Goal: Information Seeking & Learning: Find specific fact

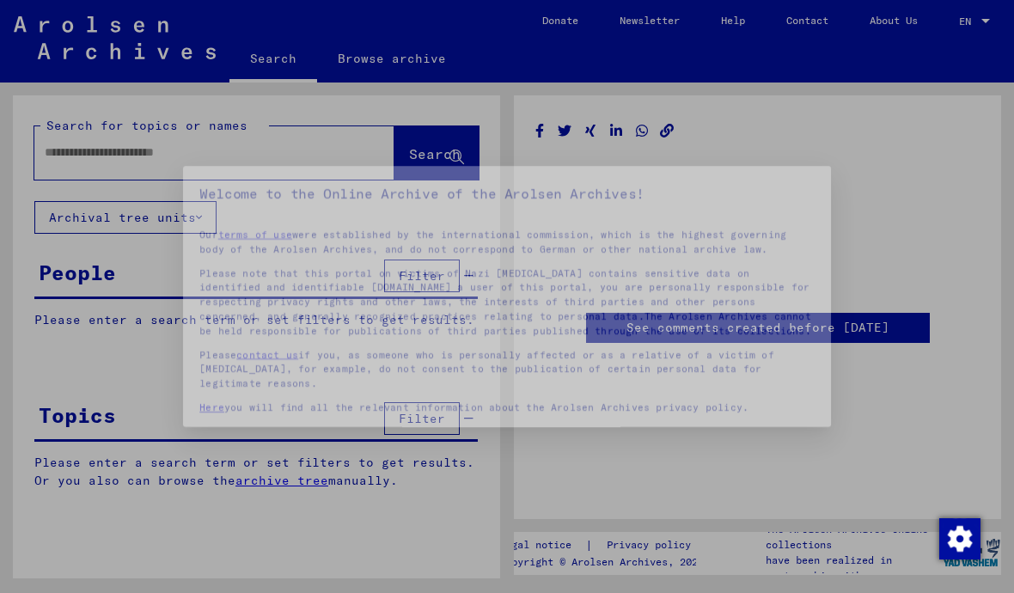
type input "******"
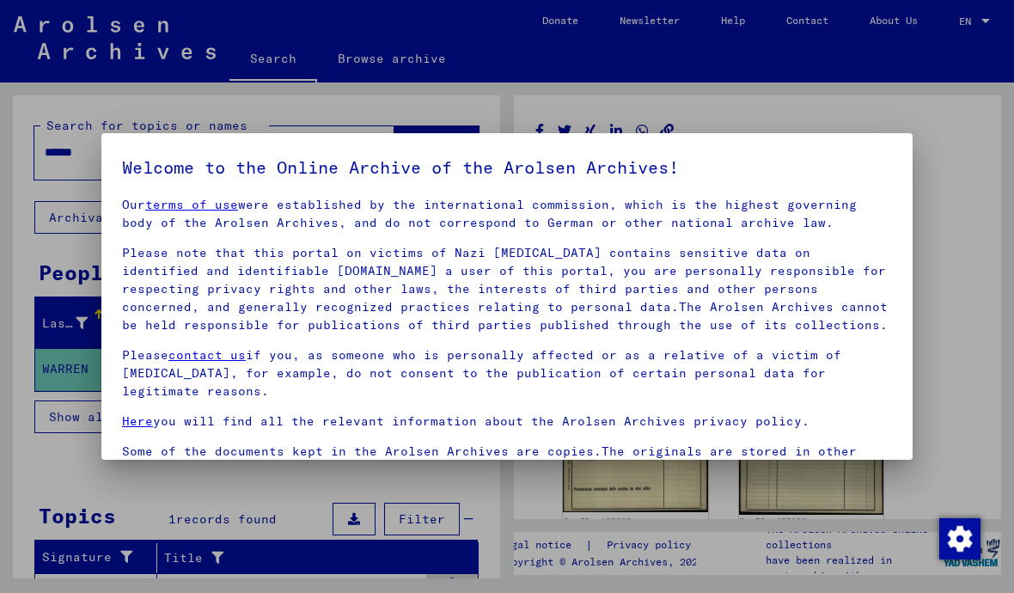
click at [927, 115] on div at bounding box center [507, 296] width 1014 height 593
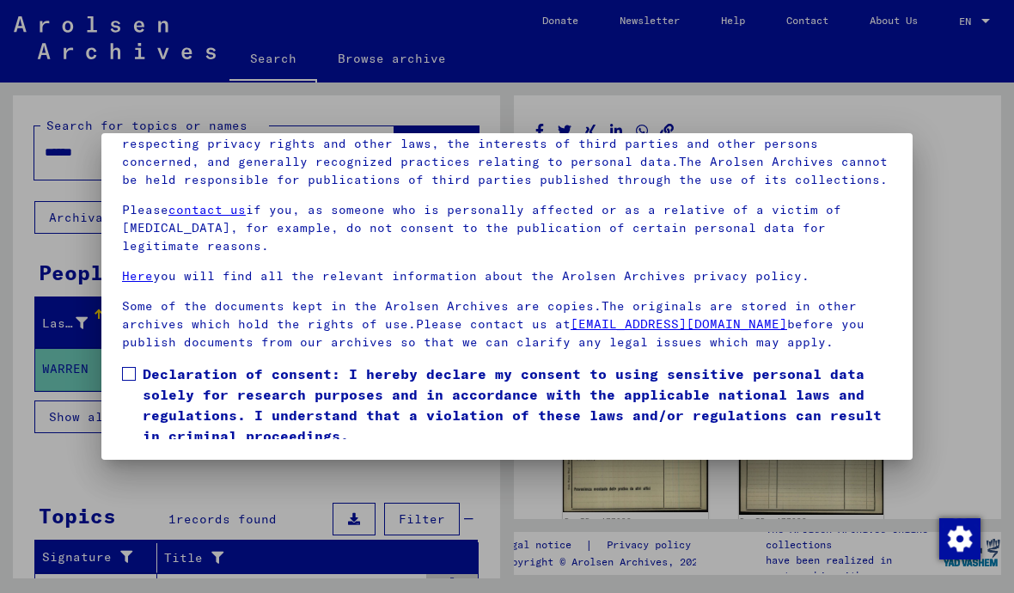
scroll to position [193, 0]
click at [139, 363] on label "Declaration of consent: I hereby declare my consent to using sensitive personal…" at bounding box center [507, 404] width 770 height 82
click at [185, 455] on button "I agree" at bounding box center [163, 471] width 83 height 33
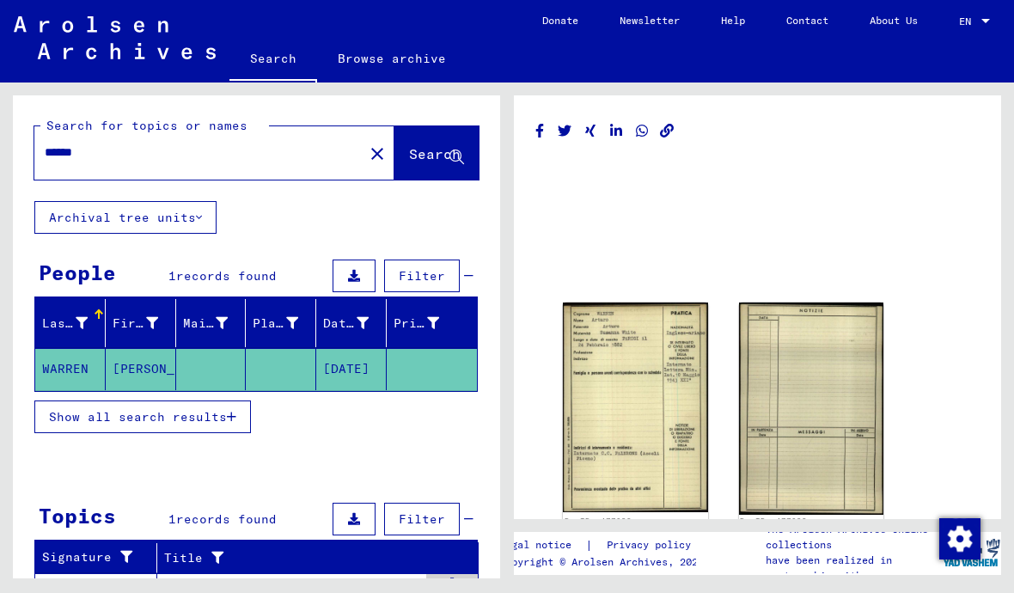
click at [230, 415] on icon "button" at bounding box center [231, 417] width 9 height 12
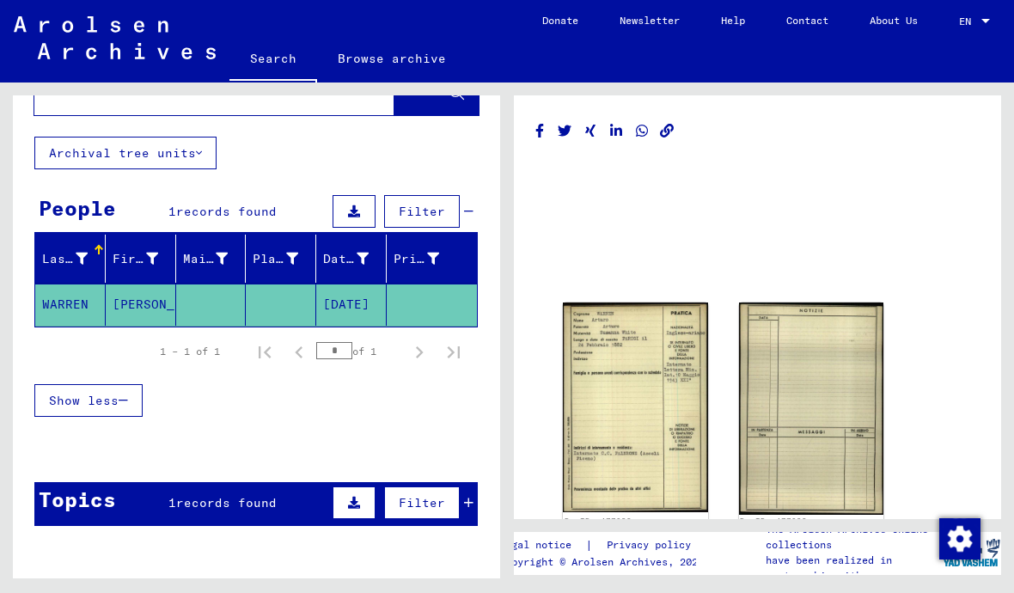
scroll to position [62, 0]
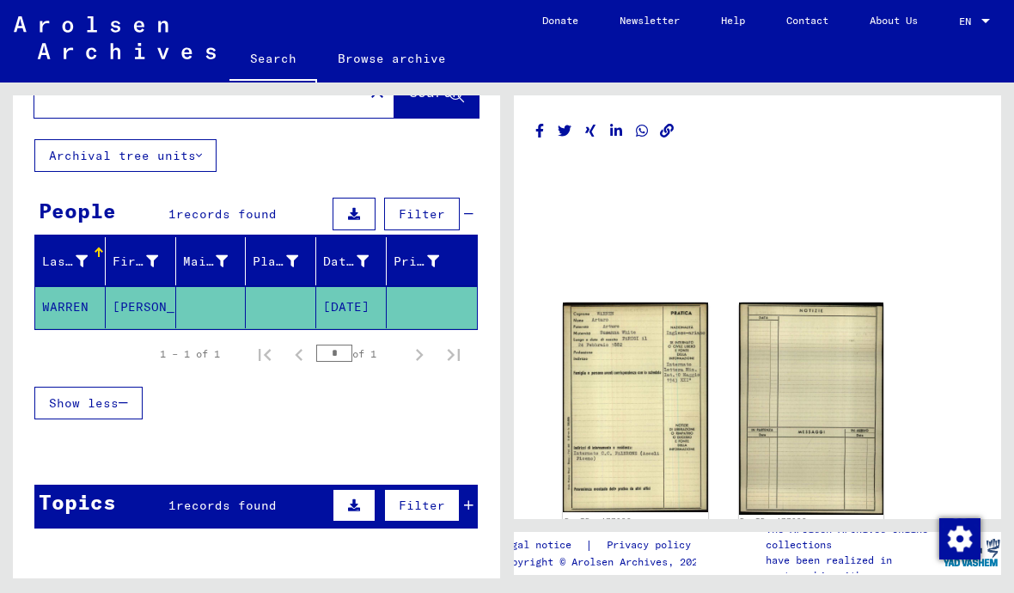
click at [369, 310] on mat-cell "[DATE]" at bounding box center [351, 307] width 70 height 42
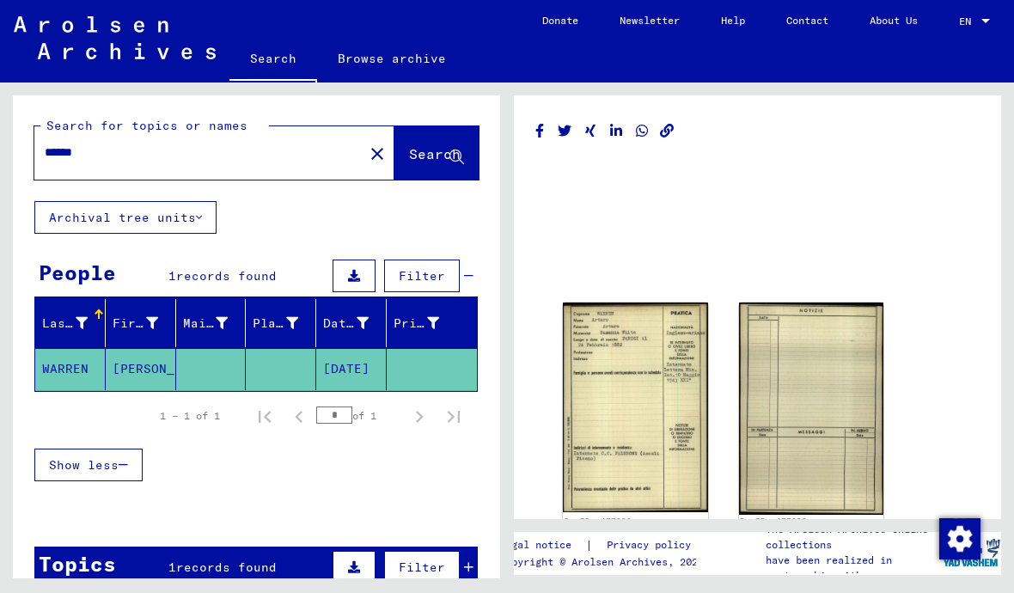
click at [640, 386] on img at bounding box center [635, 407] width 145 height 210
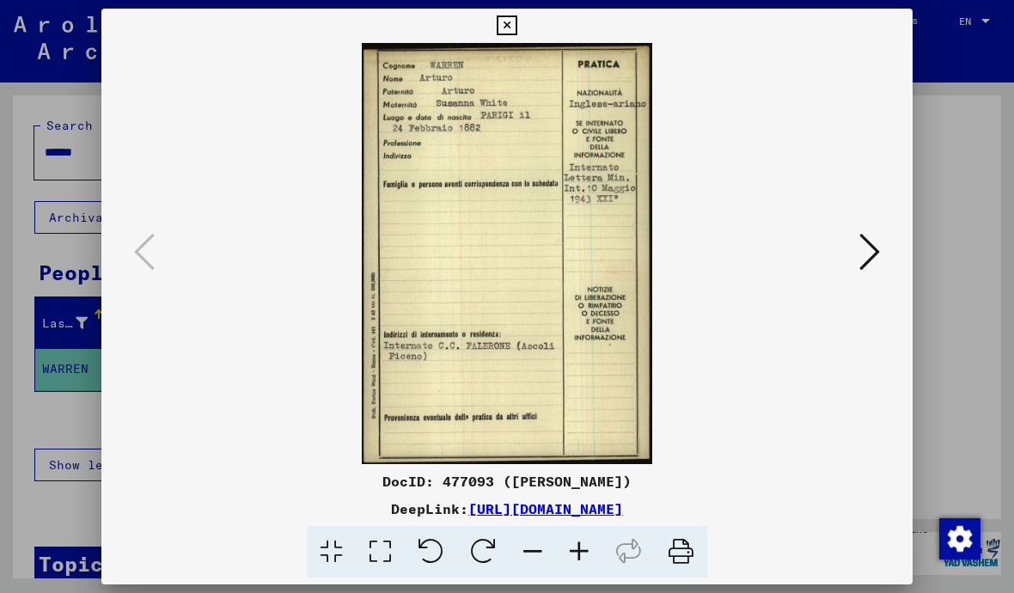
click at [57, 107] on div at bounding box center [507, 296] width 1014 height 593
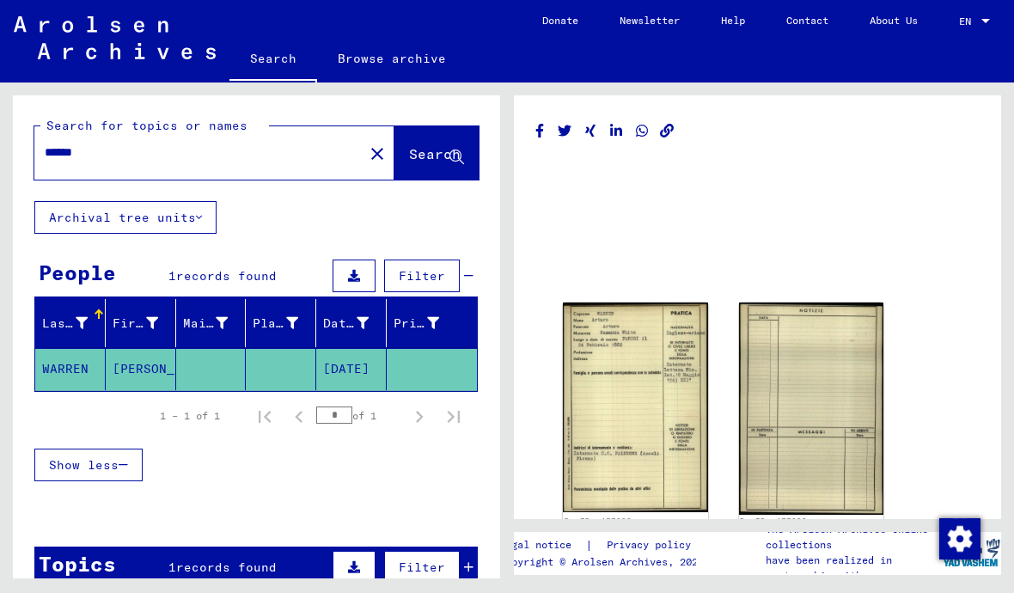
click at [367, 150] on mat-icon "close" at bounding box center [377, 153] width 21 height 21
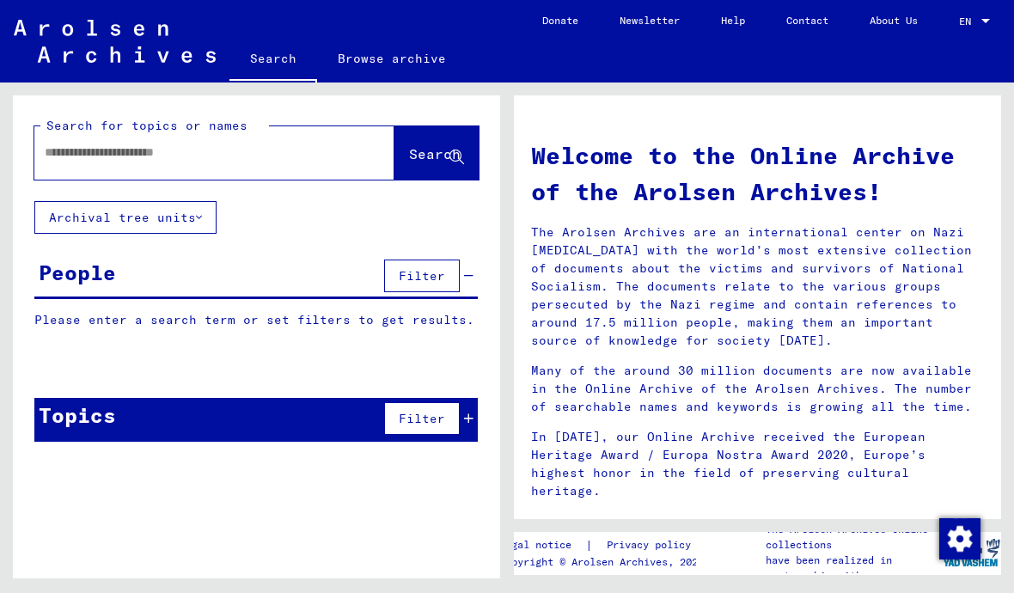
click at [173, 146] on input "text" at bounding box center [194, 152] width 298 height 18
type input "**********"
click at [436, 156] on span "Search" at bounding box center [435, 153] width 52 height 17
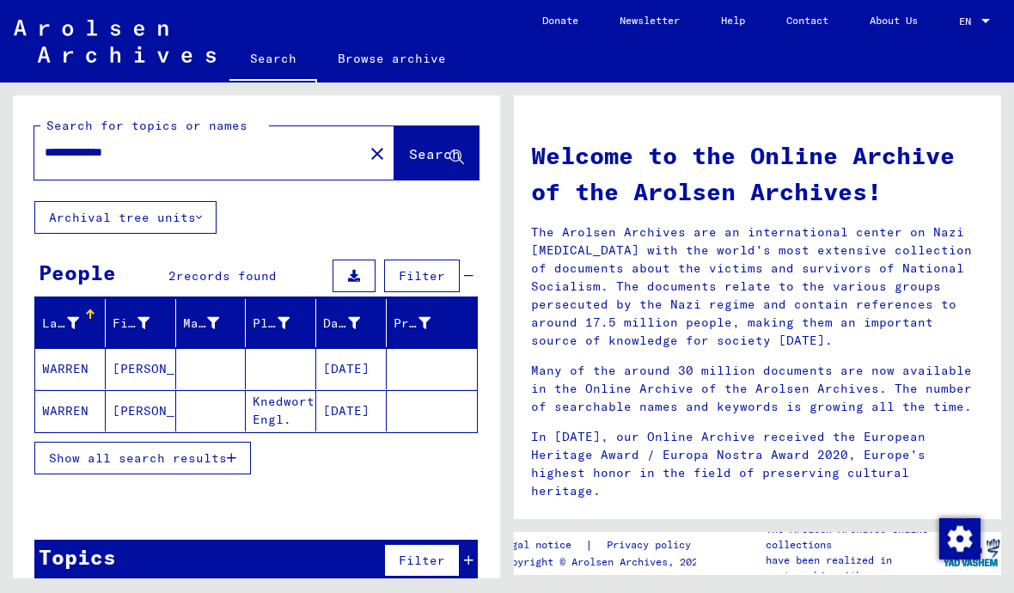
click at [340, 412] on mat-cell "[DATE]" at bounding box center [351, 410] width 70 height 41
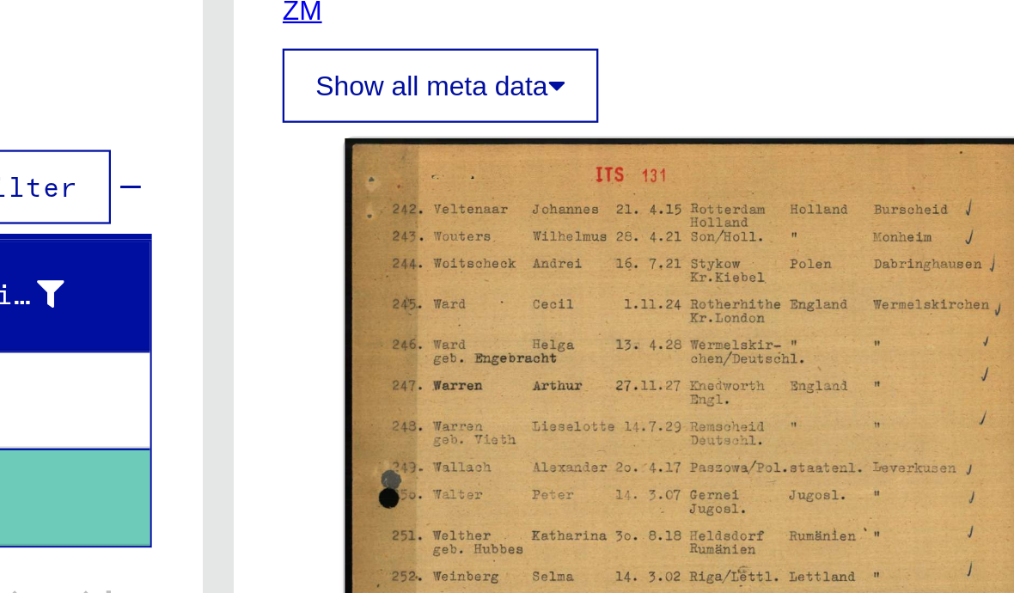
scroll to position [207, 0]
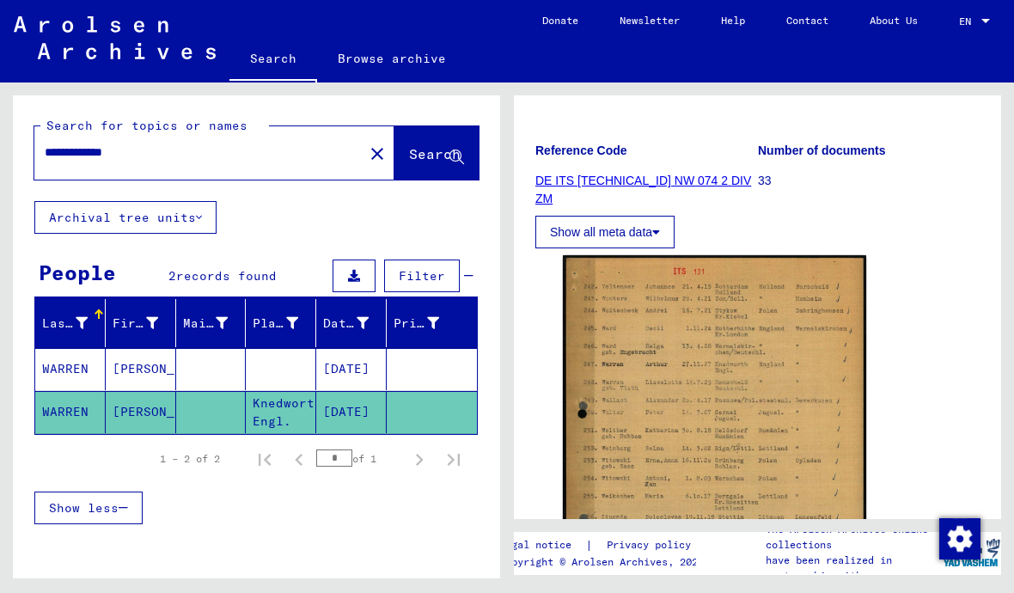
click at [145, 366] on mat-cell "[PERSON_NAME]" at bounding box center [141, 369] width 70 height 42
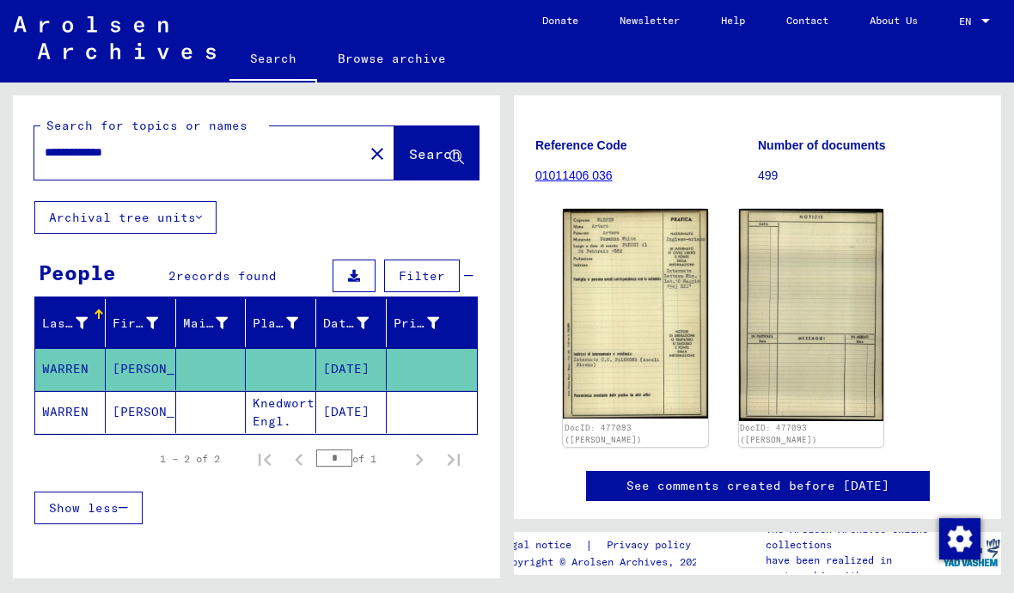
scroll to position [192, 0]
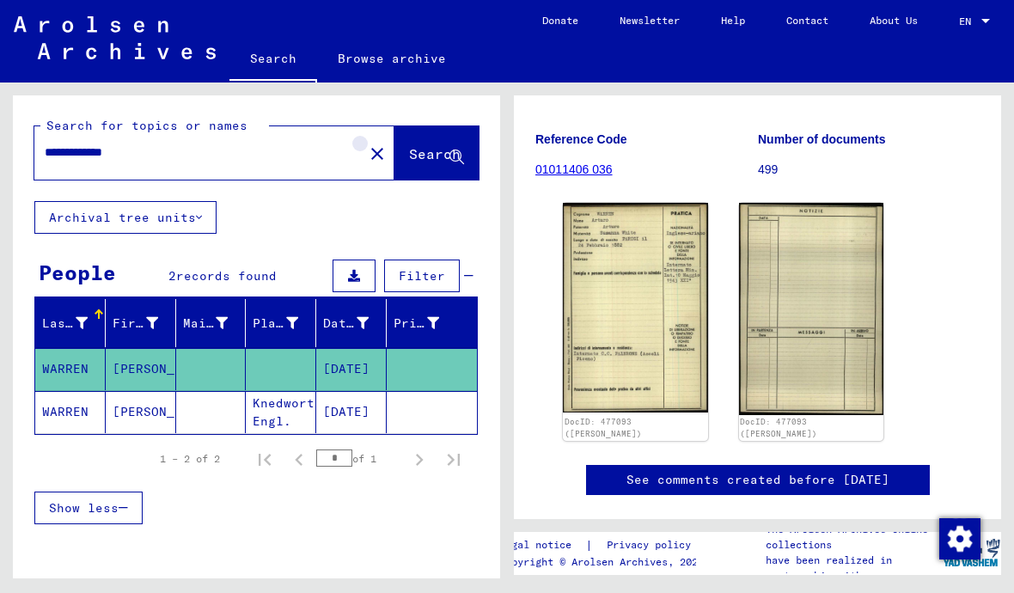
click at [367, 156] on mat-icon "close" at bounding box center [377, 153] width 21 height 21
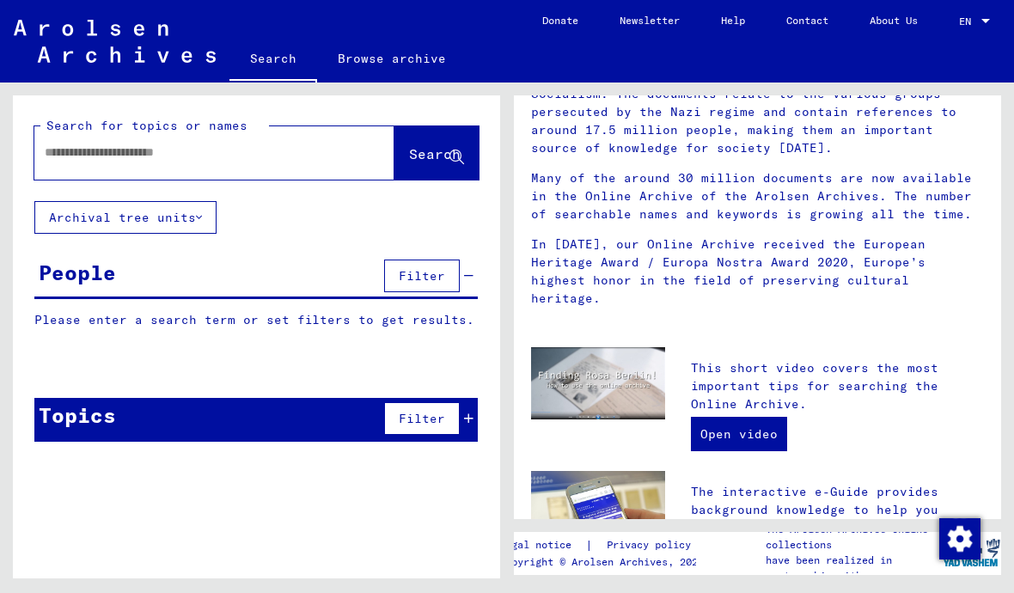
click at [180, 156] on input "text" at bounding box center [194, 152] width 298 height 18
click at [432, 166] on button "Search" at bounding box center [436, 152] width 84 height 53
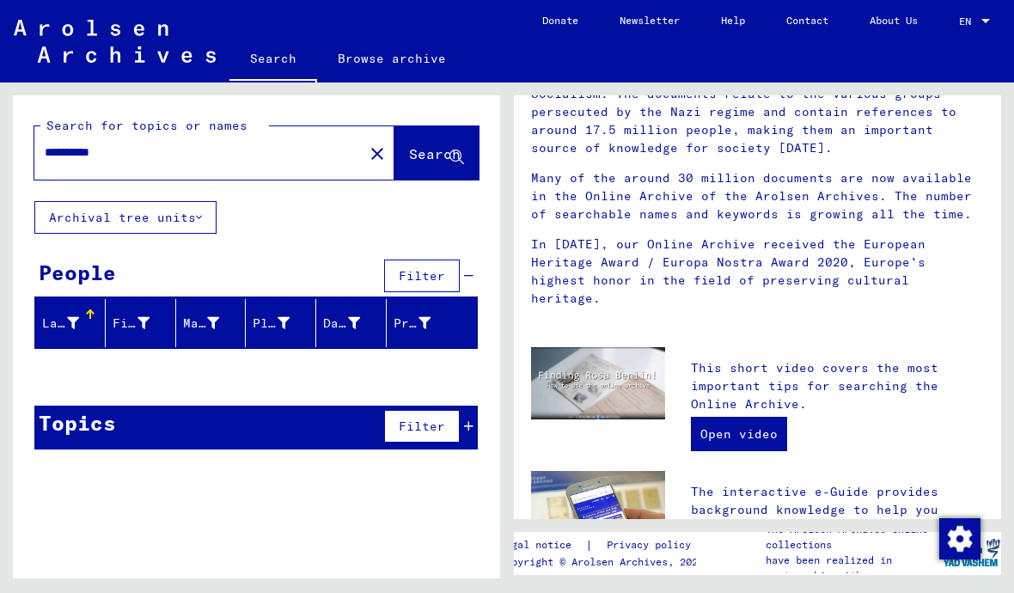
click at [59, 154] on input "**********" at bounding box center [194, 152] width 298 height 18
click at [61, 156] on input "**********" at bounding box center [194, 152] width 298 height 18
type input "**********"
click at [457, 156] on icon at bounding box center [456, 157] width 15 height 15
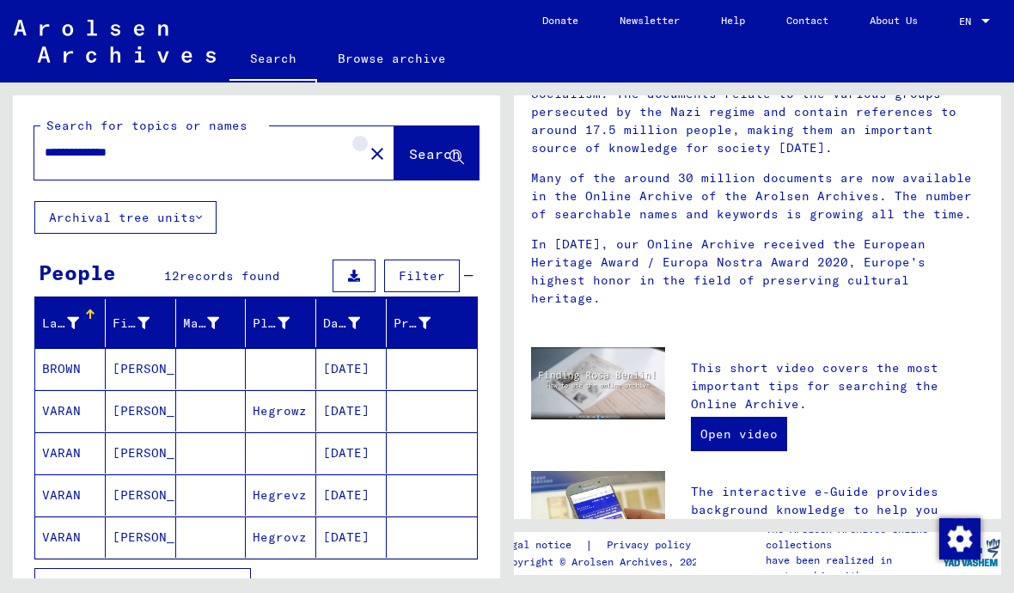
click at [367, 146] on mat-icon "close" at bounding box center [377, 153] width 21 height 21
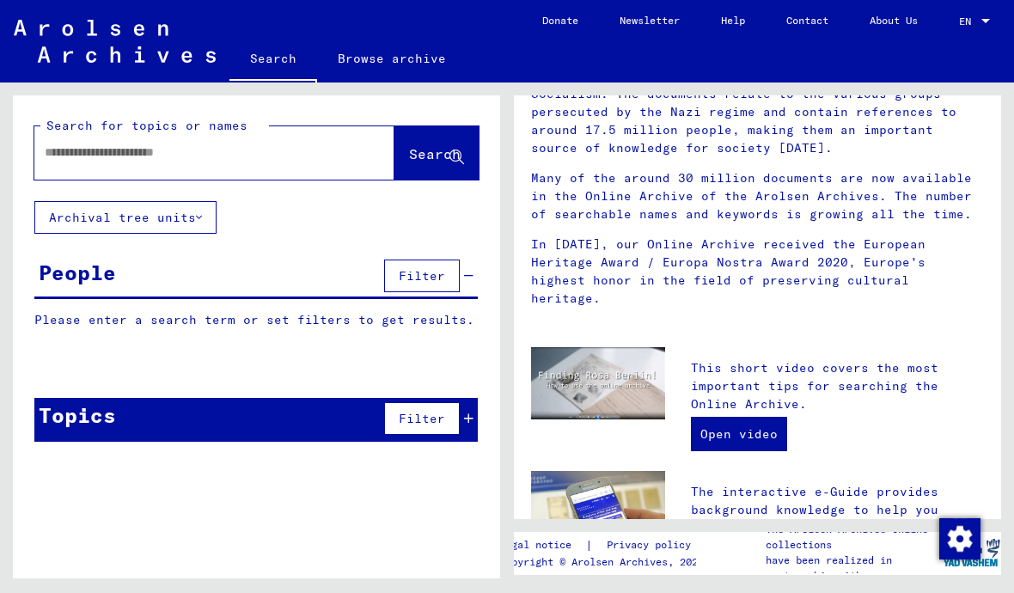
click at [223, 149] on input "text" at bounding box center [194, 152] width 298 height 18
type input "******"
click at [419, 151] on span "Search" at bounding box center [435, 153] width 52 height 17
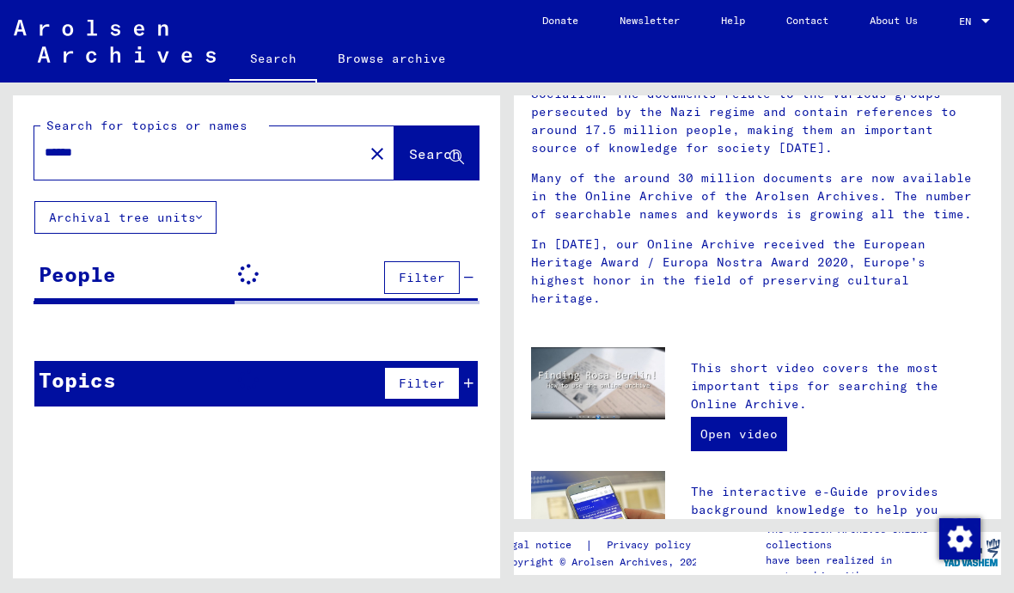
click at [367, 155] on mat-icon "close" at bounding box center [377, 153] width 21 height 21
click at [132, 158] on input "text" at bounding box center [194, 152] width 298 height 18
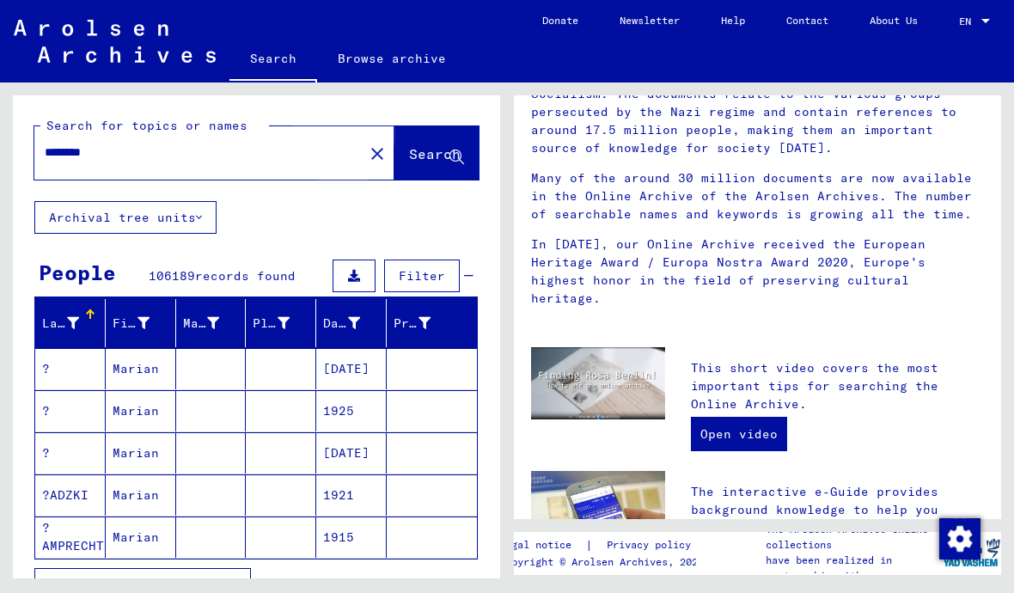
type input "********"
click at [413, 156] on span "Search" at bounding box center [435, 153] width 52 height 17
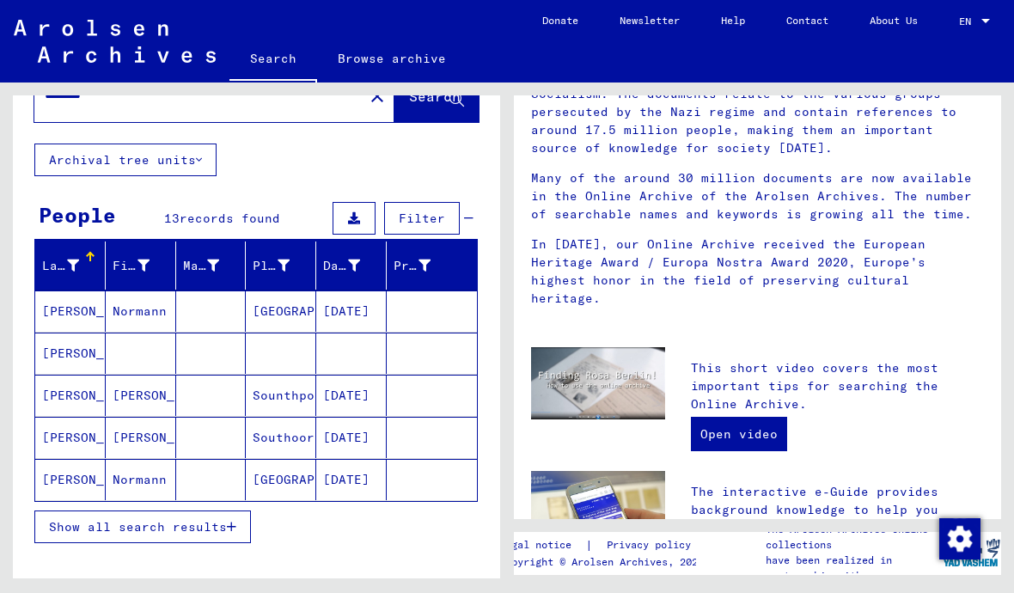
scroll to position [56, 0]
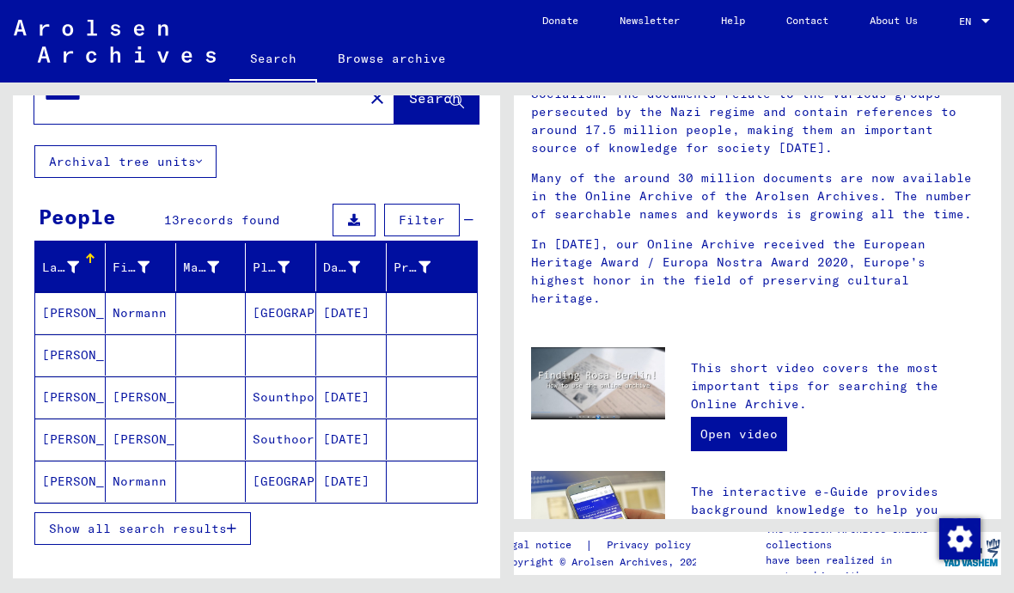
click at [232, 529] on icon "button" at bounding box center [231, 528] width 9 height 12
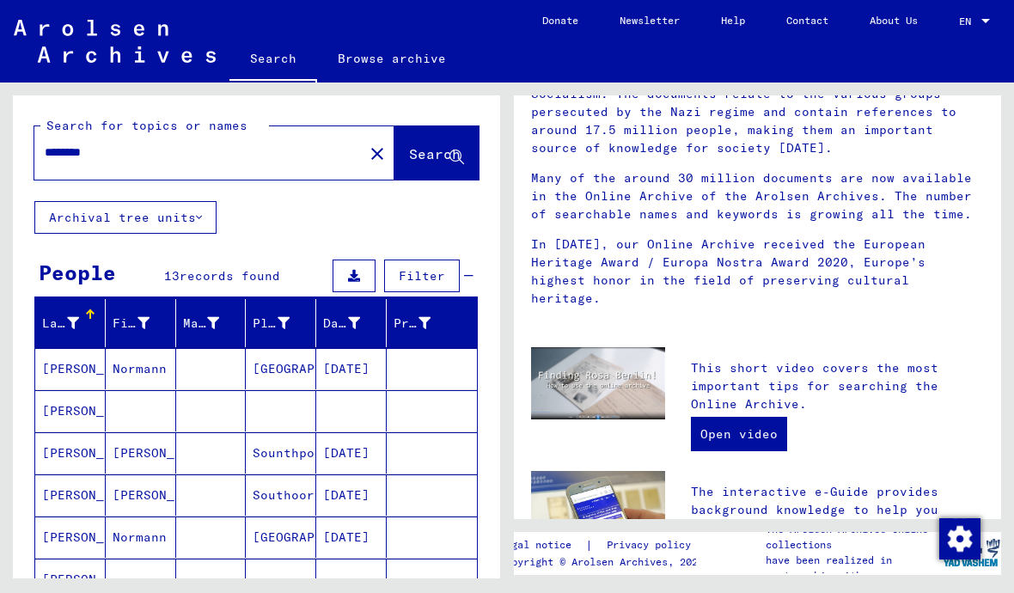
scroll to position [0, 0]
click at [367, 151] on mat-icon "close" at bounding box center [377, 153] width 21 height 21
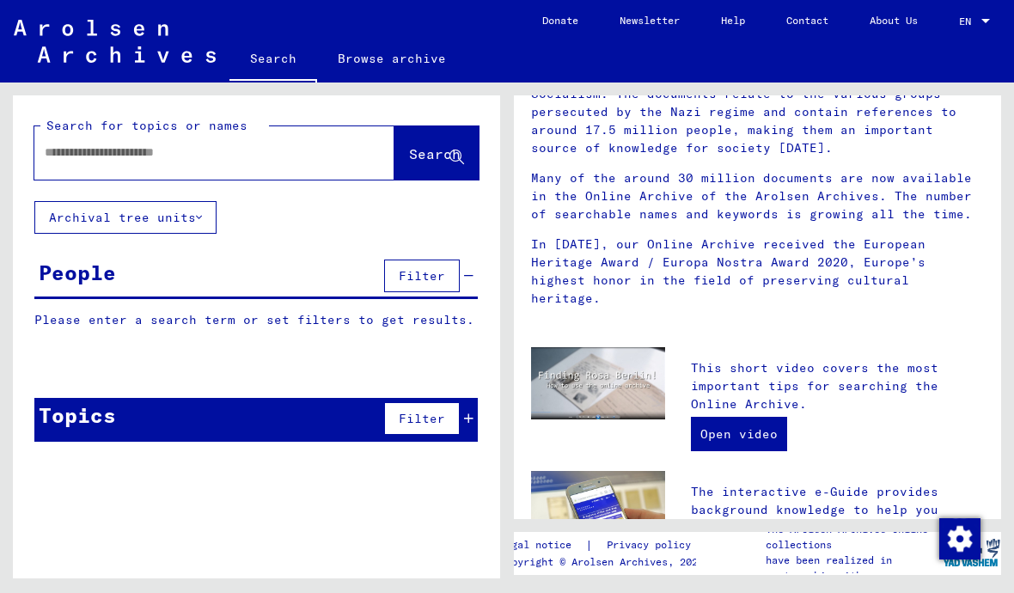
click at [211, 147] on input "text" at bounding box center [194, 152] width 298 height 18
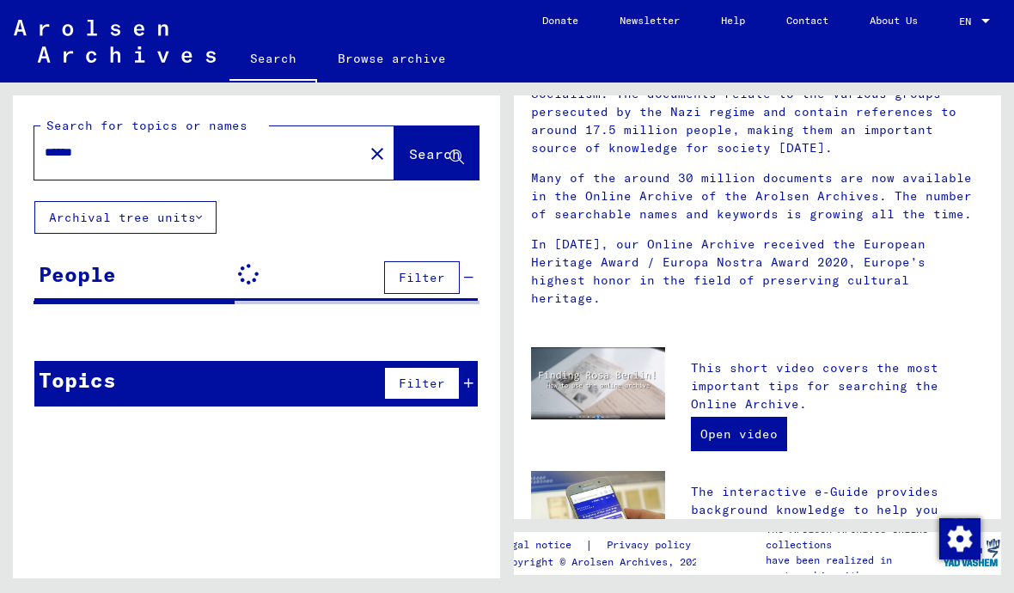
click at [430, 156] on span "Search" at bounding box center [435, 153] width 52 height 17
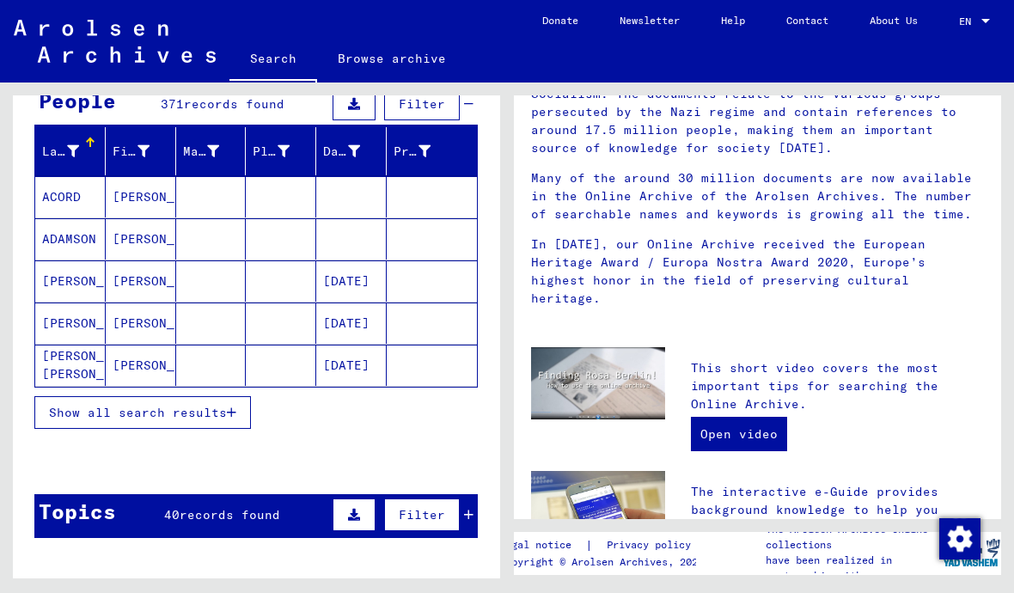
scroll to position [191, 0]
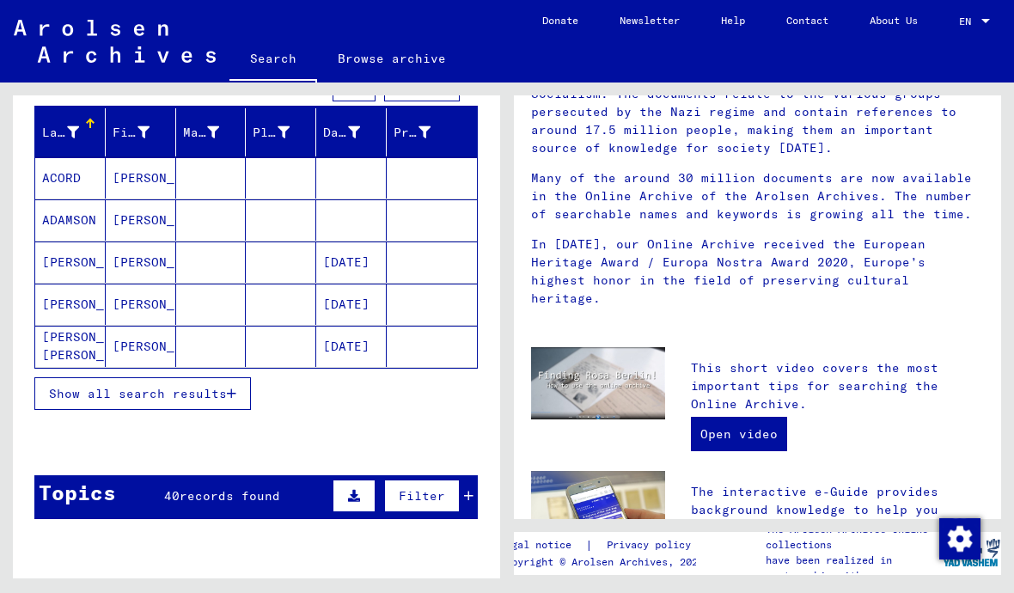
click at [245, 400] on button "Show all search results" at bounding box center [142, 393] width 217 height 33
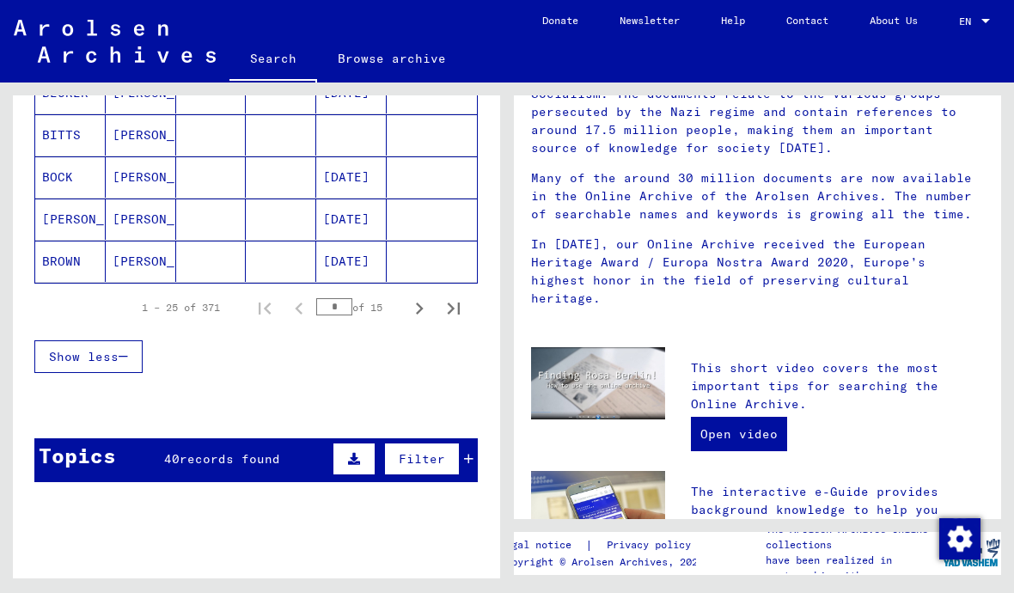
scroll to position [1119, 0]
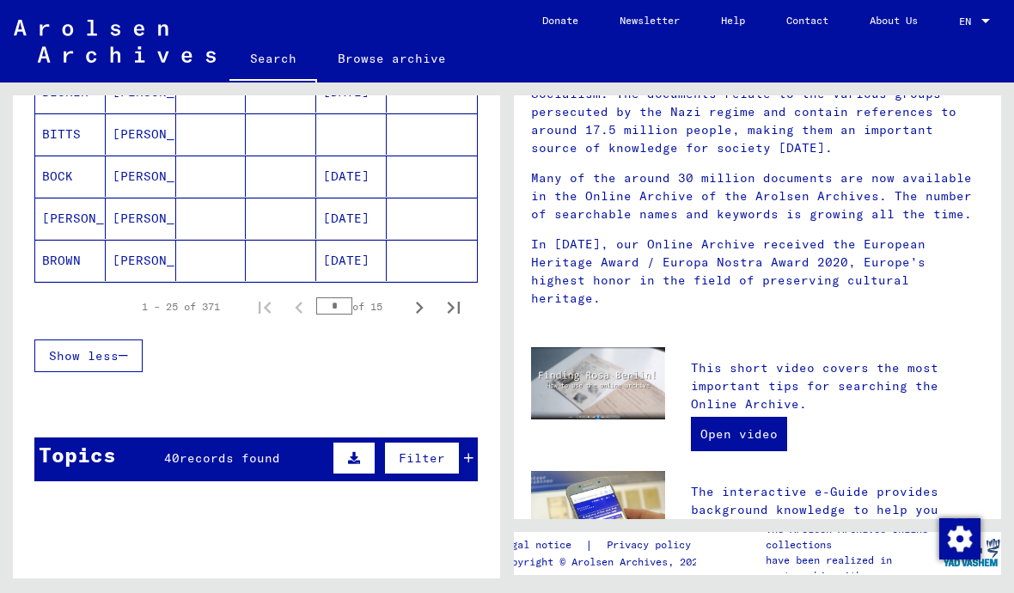
click at [137, 353] on button "Show less" at bounding box center [88, 355] width 108 height 33
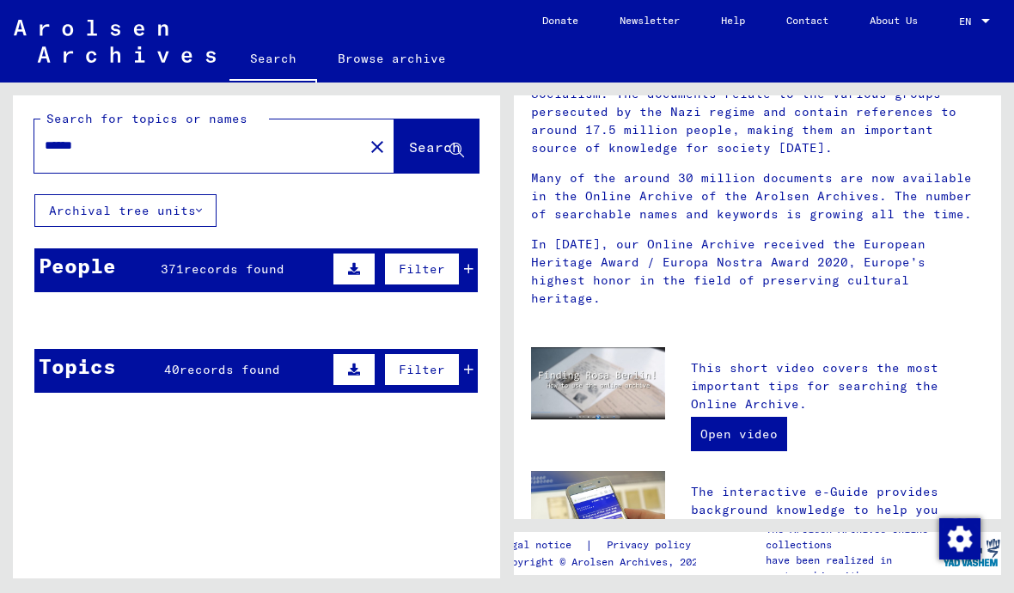
scroll to position [8, 0]
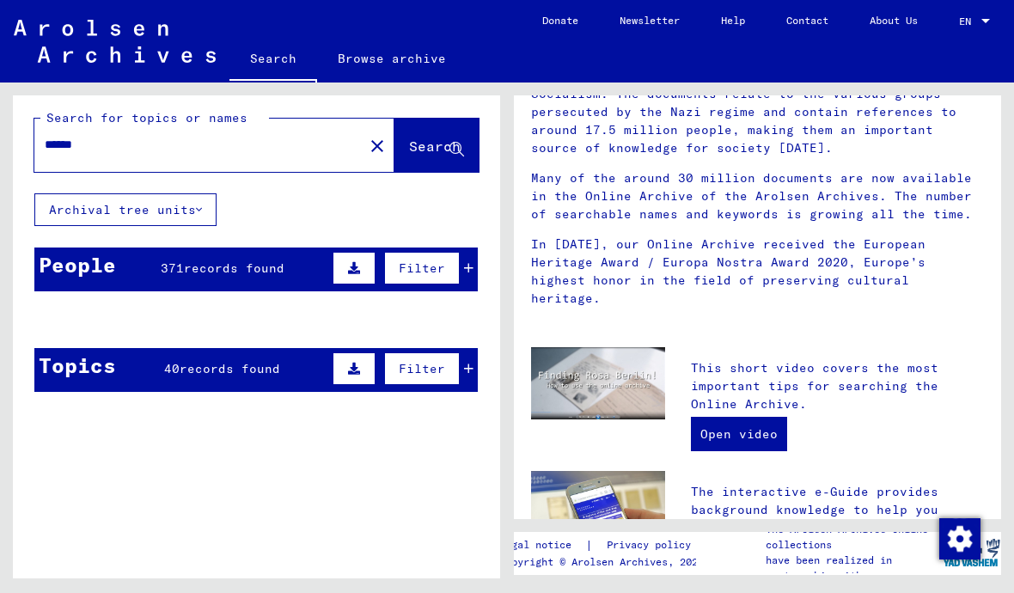
click at [45, 145] on input "******" at bounding box center [194, 145] width 298 height 18
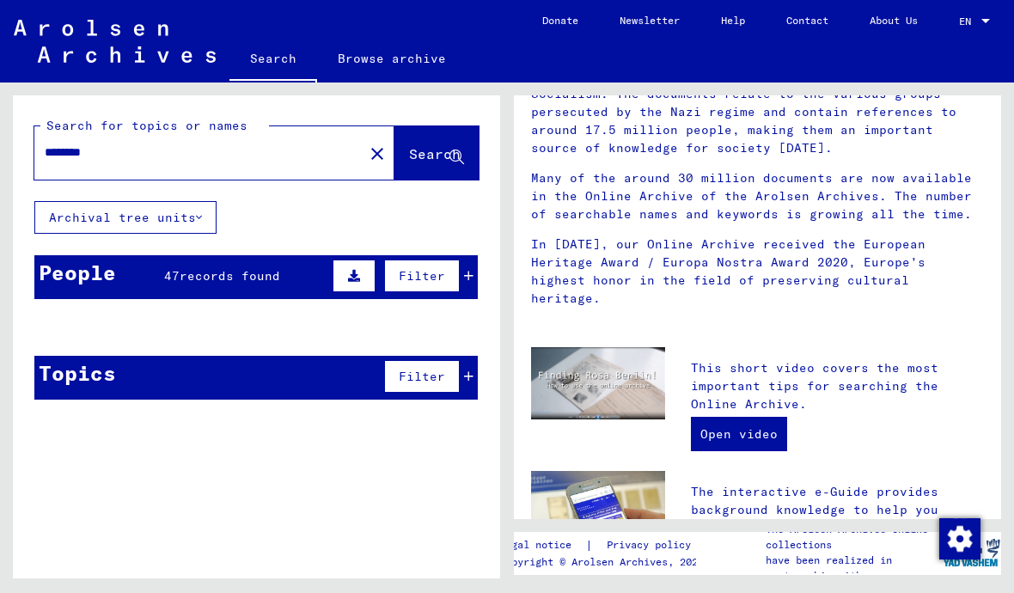
click at [412, 150] on span "Search" at bounding box center [435, 153] width 52 height 17
click at [269, 279] on span "records found" at bounding box center [230, 275] width 101 height 15
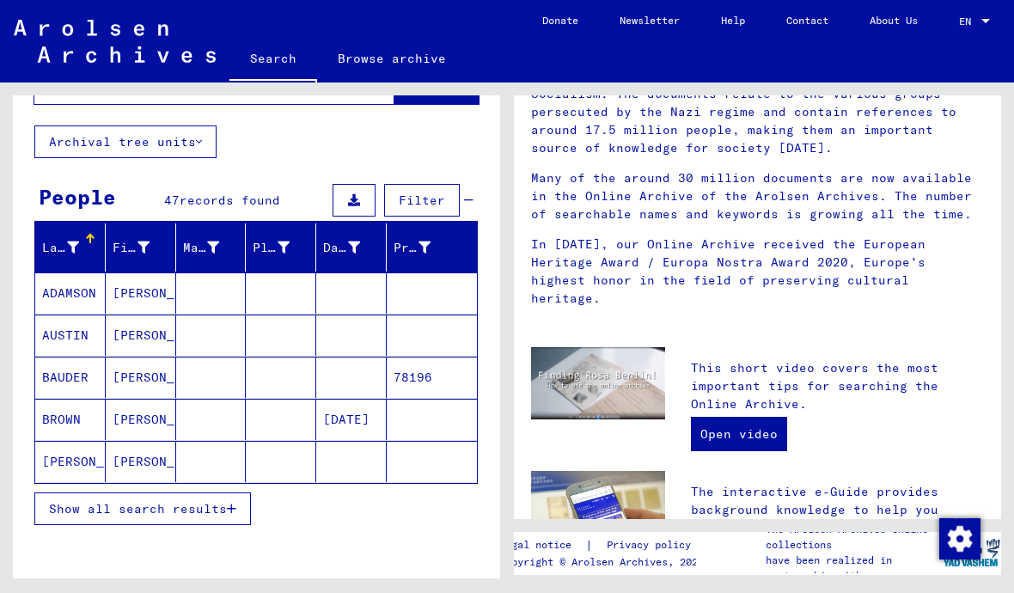
scroll to position [38, 0]
click at [241, 492] on button "Show all search results" at bounding box center [142, 508] width 217 height 33
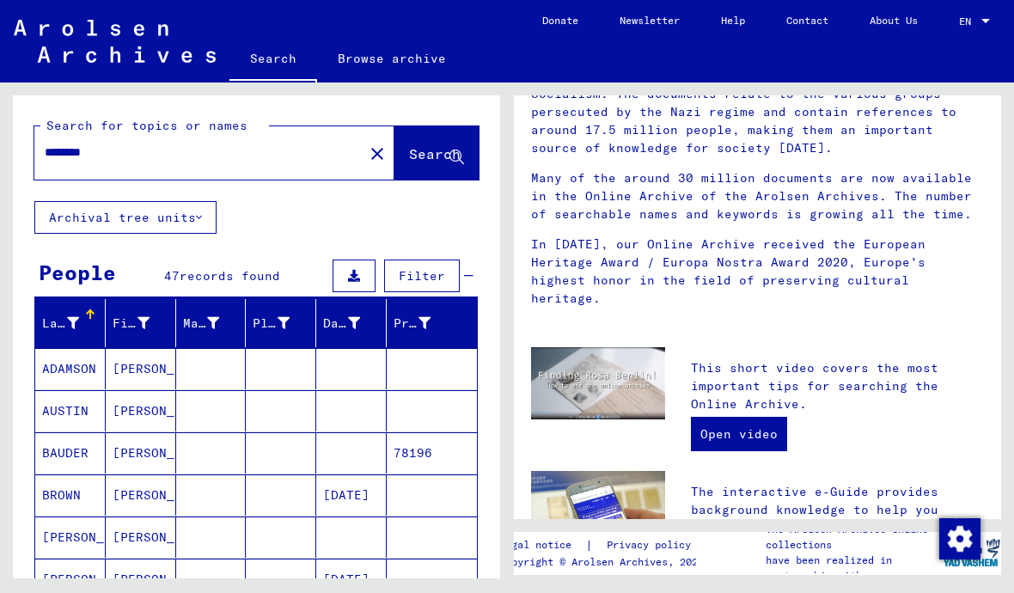
scroll to position [0, 0]
click at [57, 143] on input "********" at bounding box center [194, 152] width 298 height 18
type input "**********"
click at [454, 126] on button "Search" at bounding box center [436, 152] width 84 height 53
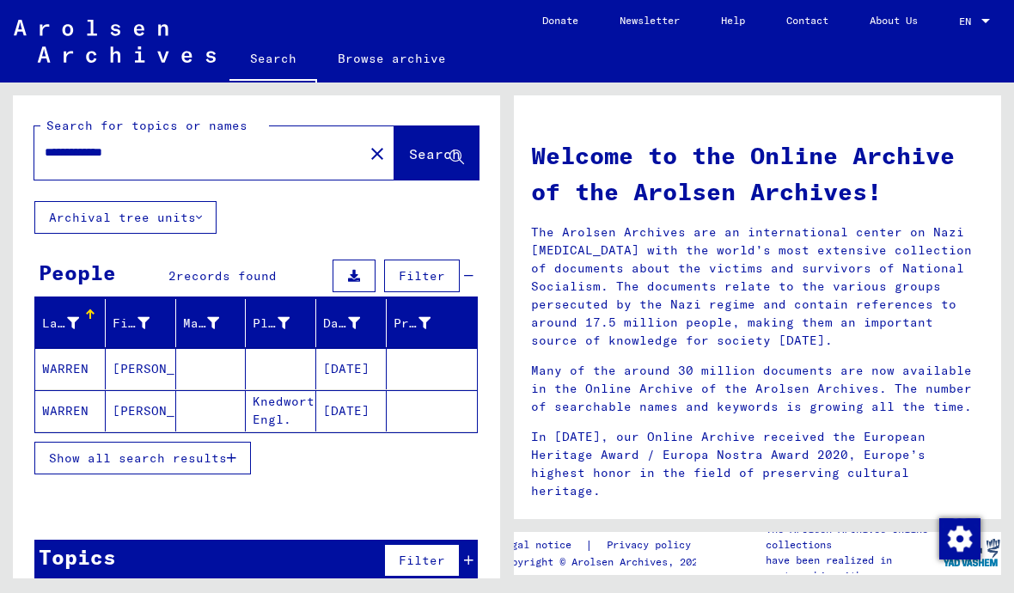
click at [356, 375] on mat-cell "[DATE]" at bounding box center [351, 368] width 70 height 41
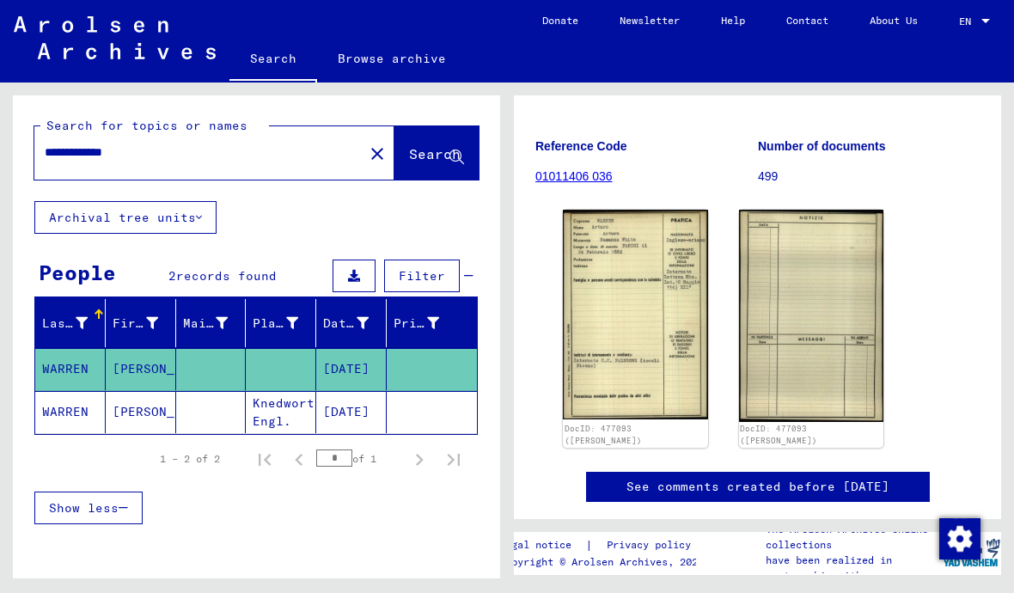
scroll to position [187, 0]
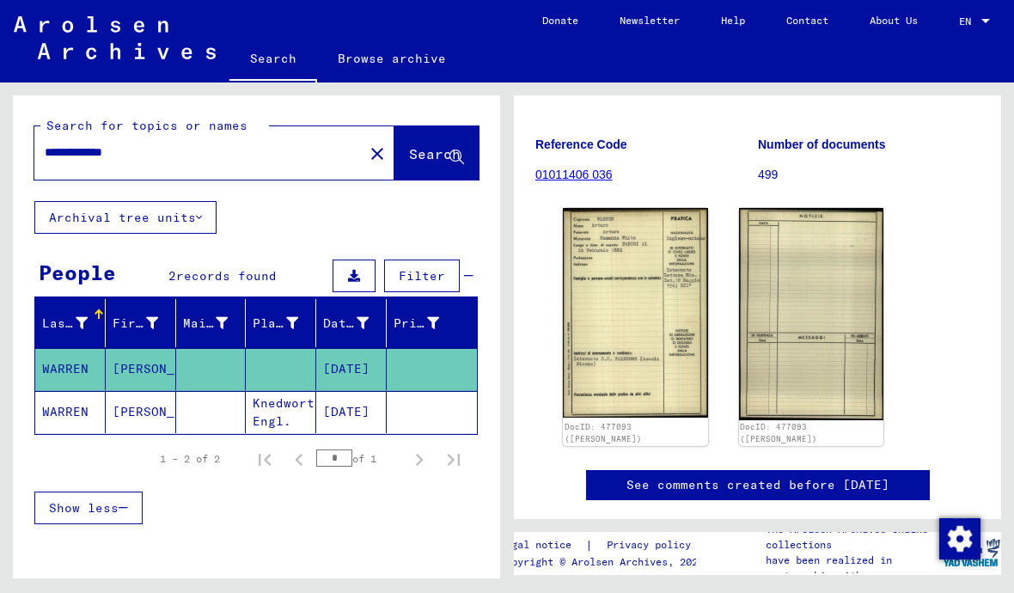
click at [773, 182] on p "499" at bounding box center [869, 175] width 222 height 18
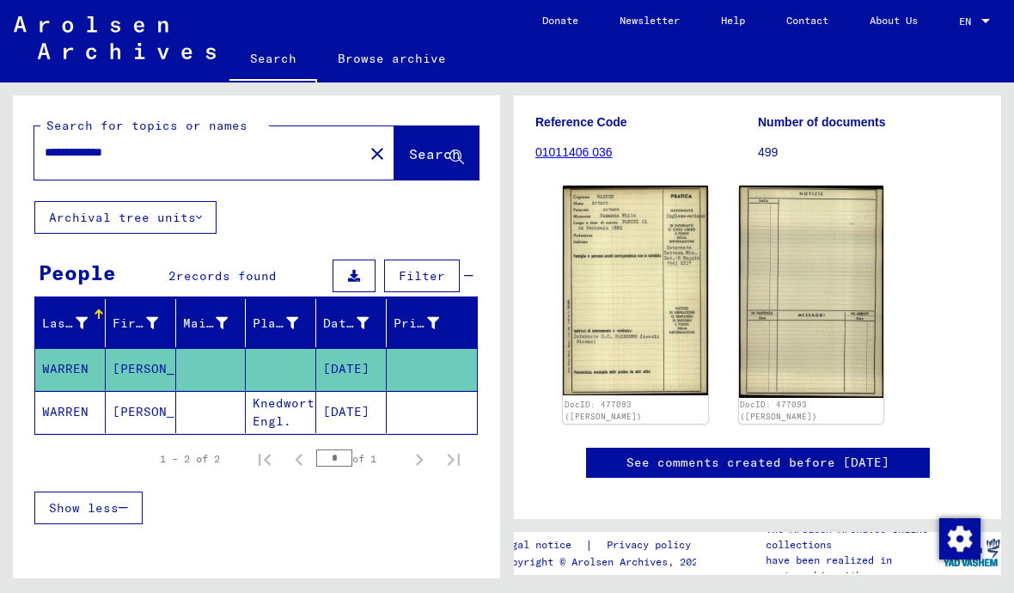
scroll to position [217, 0]
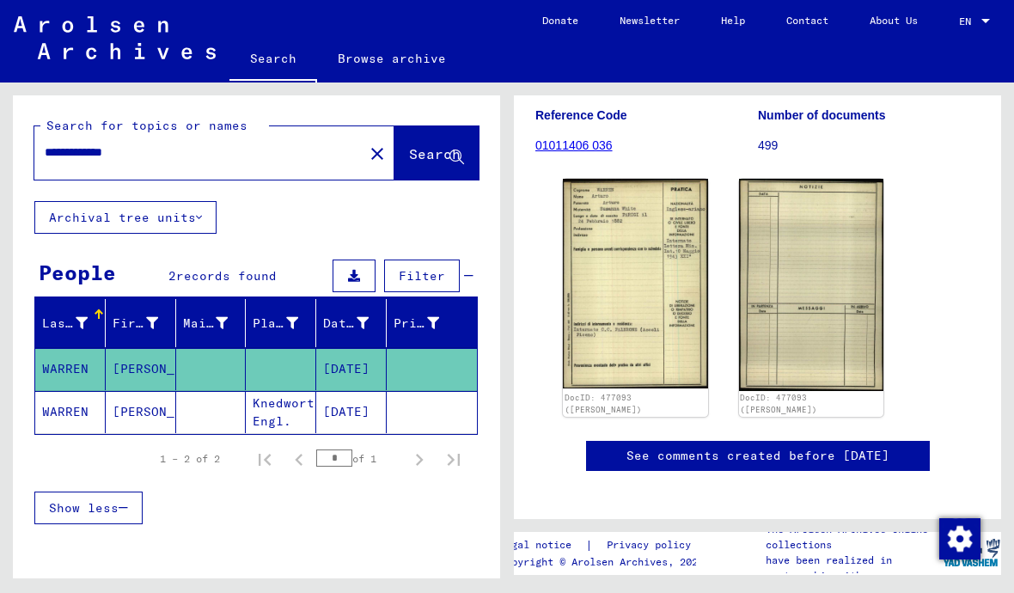
click at [810, 286] on img at bounding box center [811, 284] width 145 height 211
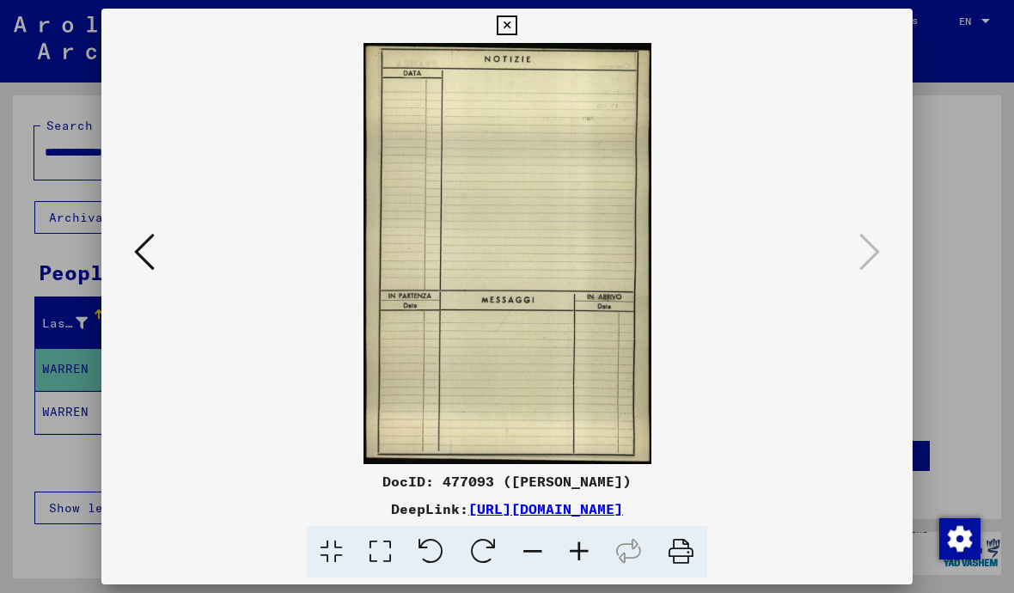
click at [148, 253] on icon at bounding box center [144, 251] width 21 height 41
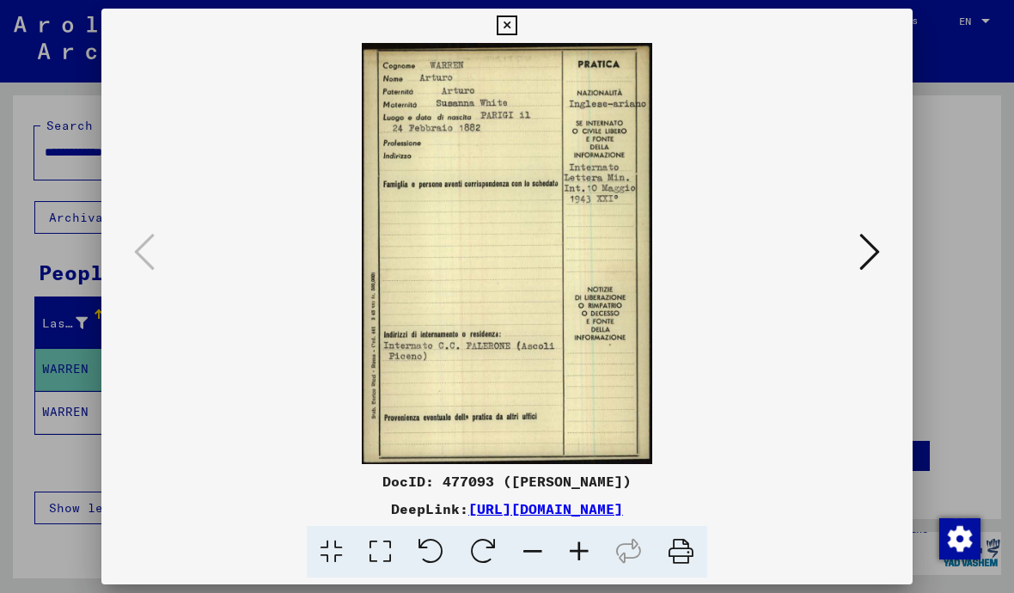
click at [516, 22] on icon at bounding box center [507, 25] width 20 height 21
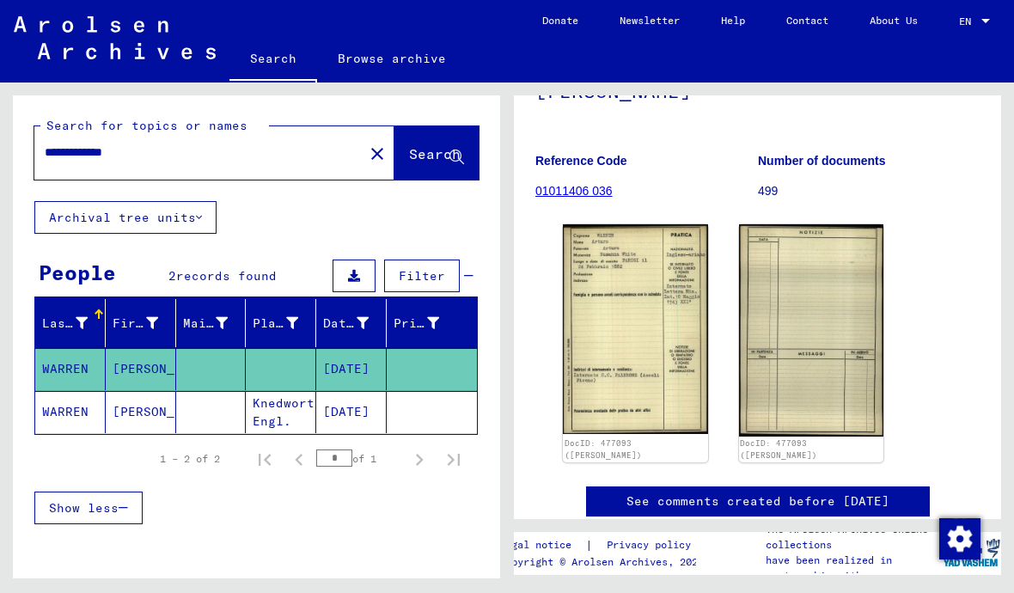
scroll to position [170, 0]
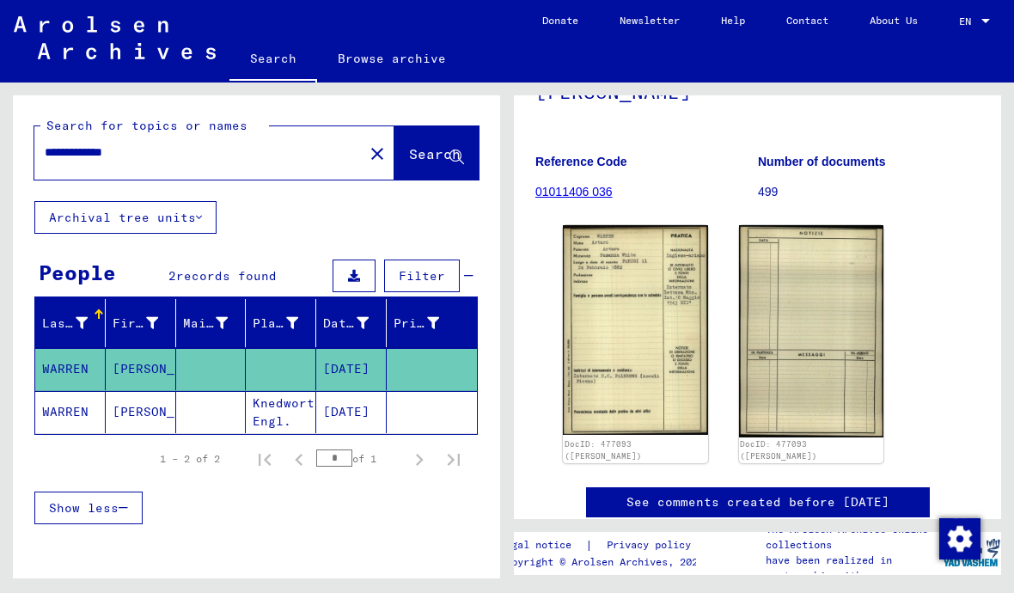
click at [576, 191] on link "01011406 036" at bounding box center [573, 192] width 77 height 14
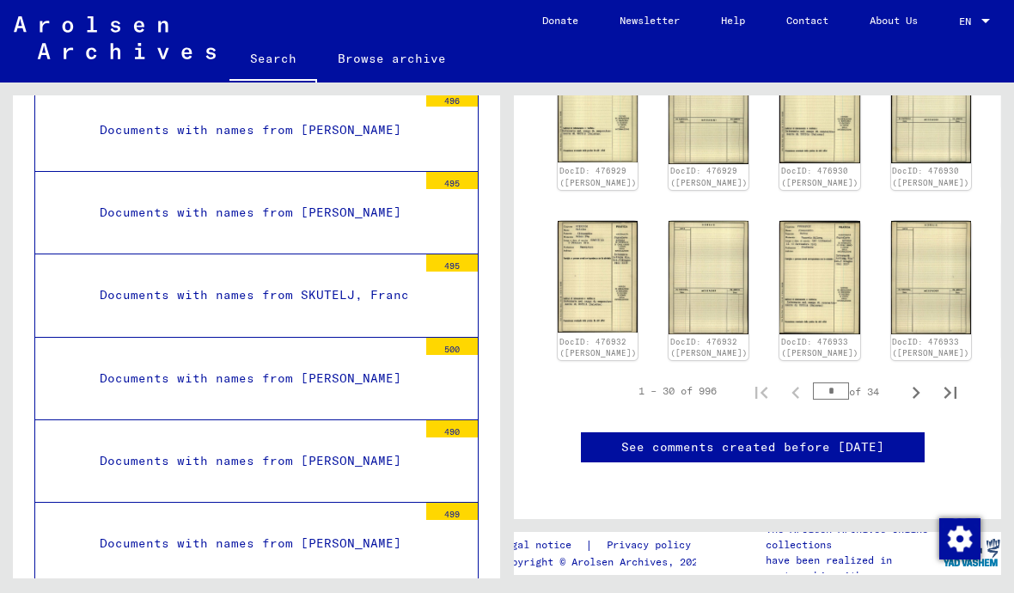
scroll to position [3669, 0]
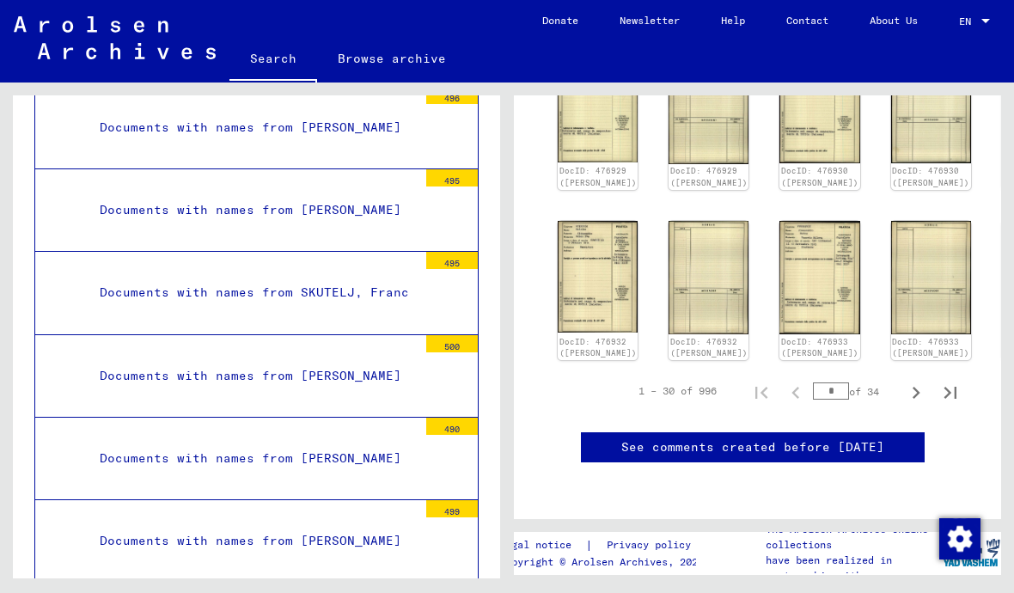
click at [779, 221] on img at bounding box center [819, 277] width 80 height 113
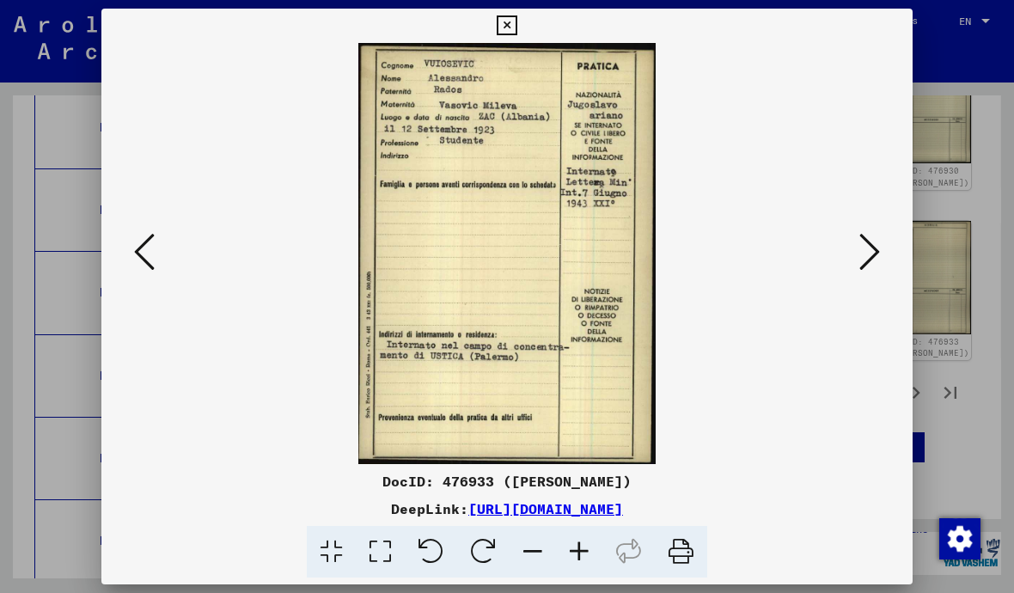
click at [873, 248] on icon at bounding box center [869, 251] width 21 height 41
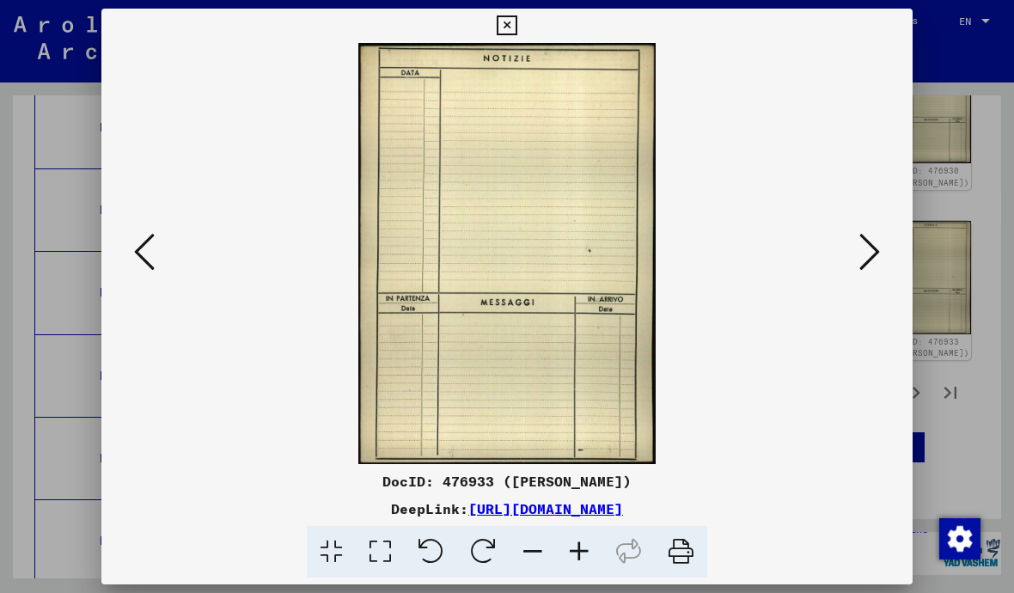
click at [871, 247] on icon at bounding box center [869, 251] width 21 height 41
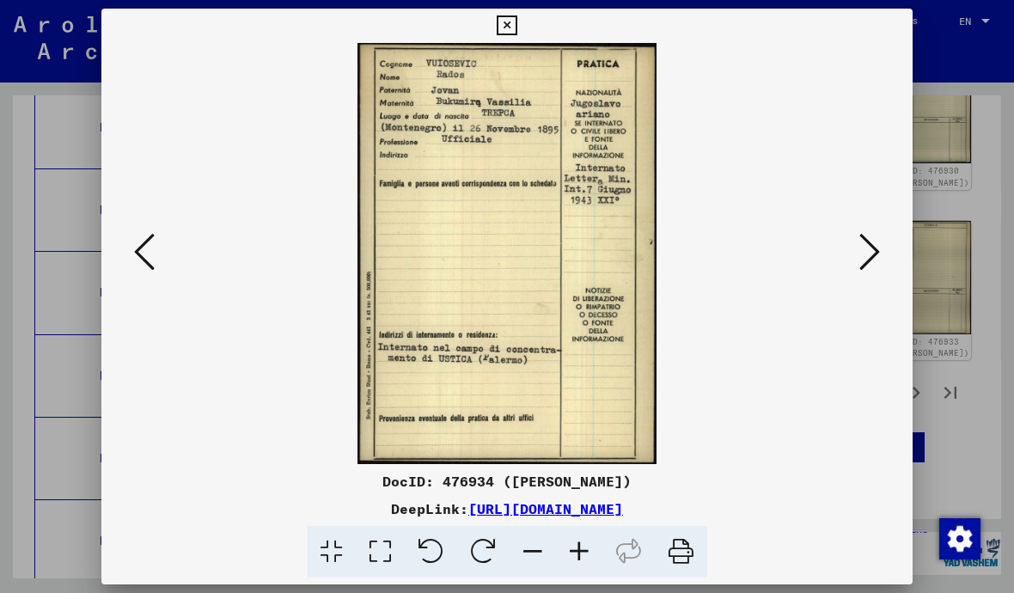
click at [876, 256] on icon at bounding box center [869, 251] width 21 height 41
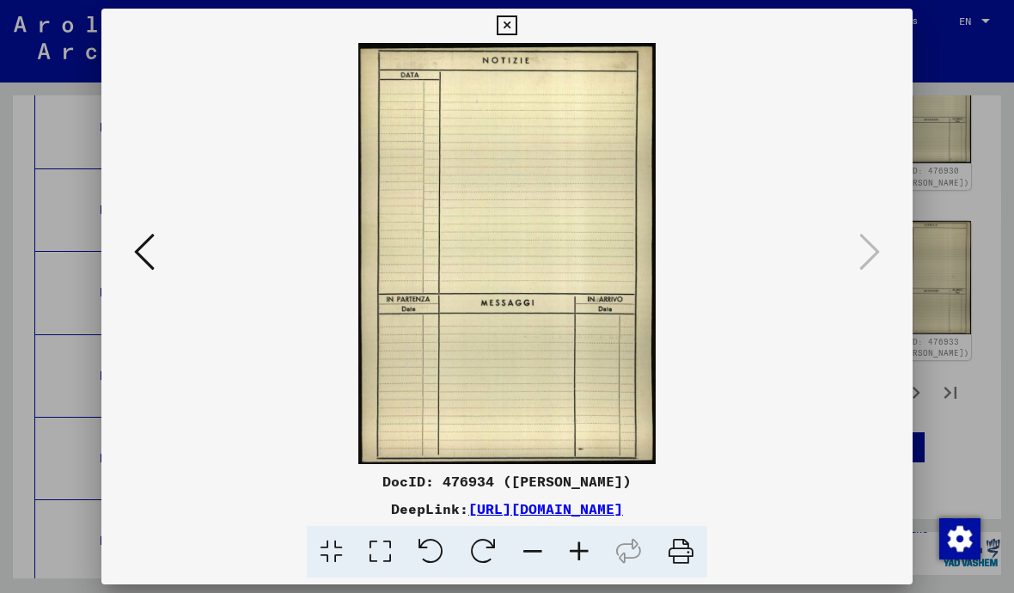
click at [154, 251] on icon at bounding box center [144, 251] width 21 height 41
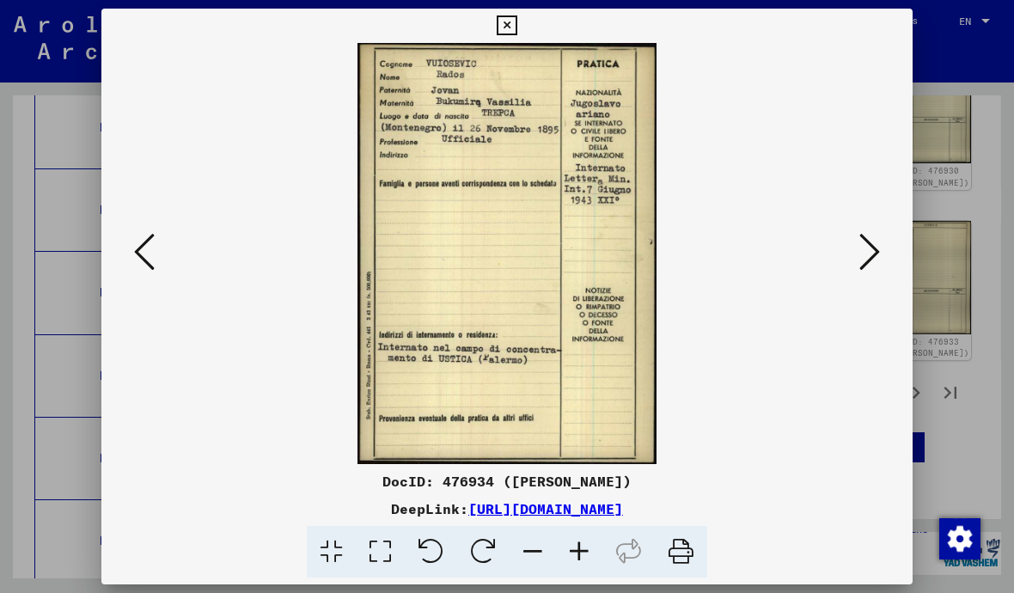
click at [142, 277] on button at bounding box center [144, 253] width 31 height 49
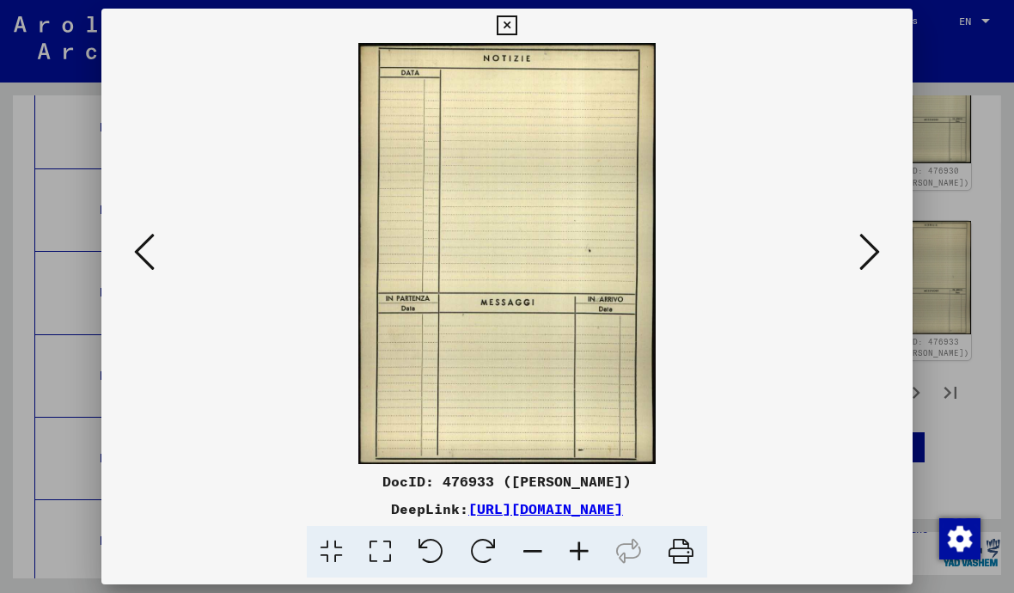
click at [516, 34] on icon at bounding box center [507, 25] width 20 height 21
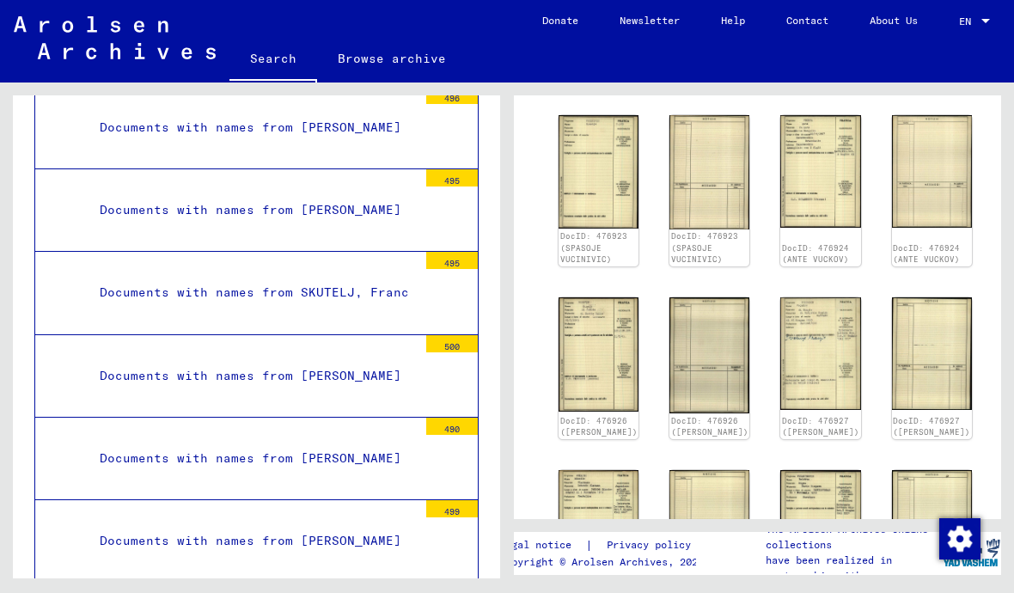
scroll to position [513, 4]
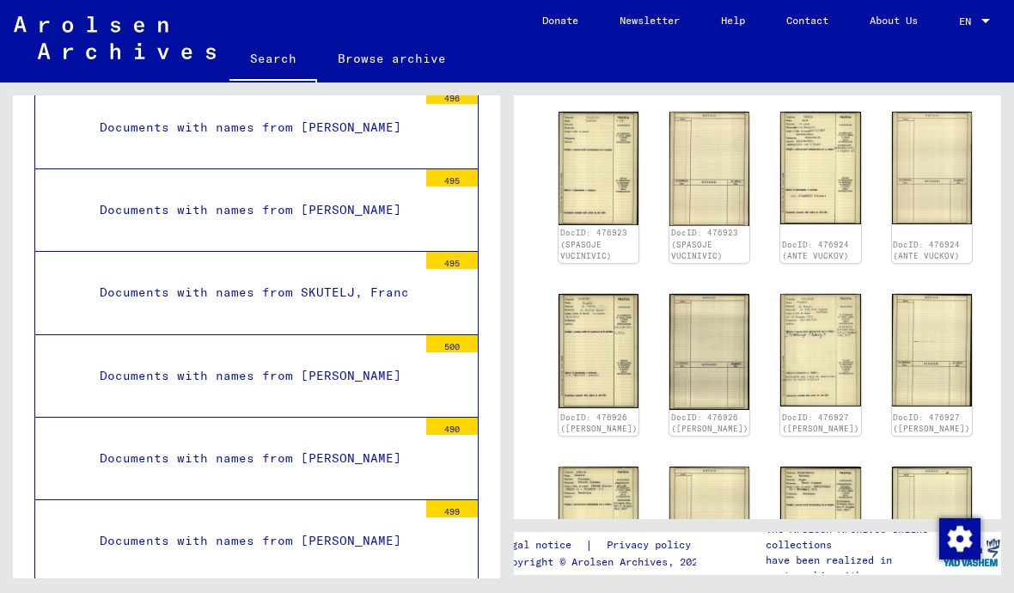
click at [780, 303] on img at bounding box center [820, 350] width 80 height 112
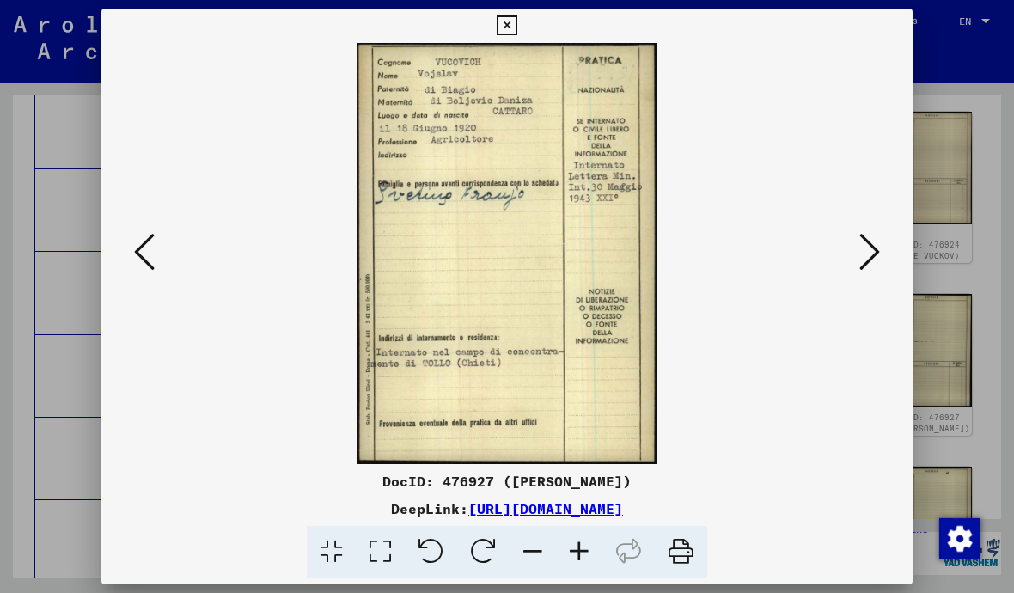
click at [516, 31] on icon at bounding box center [507, 25] width 20 height 21
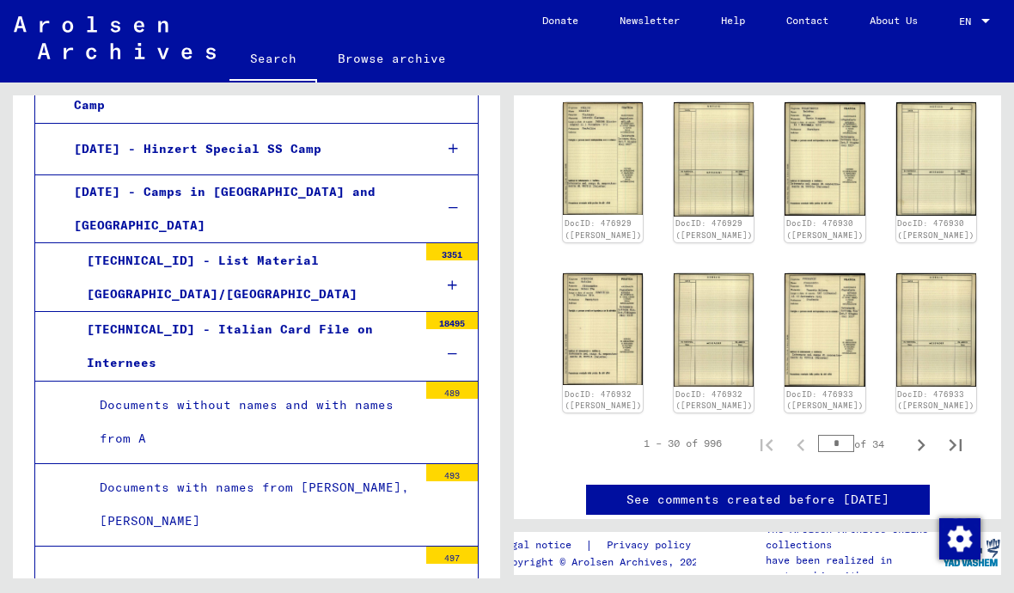
scroll to position [980, 0]
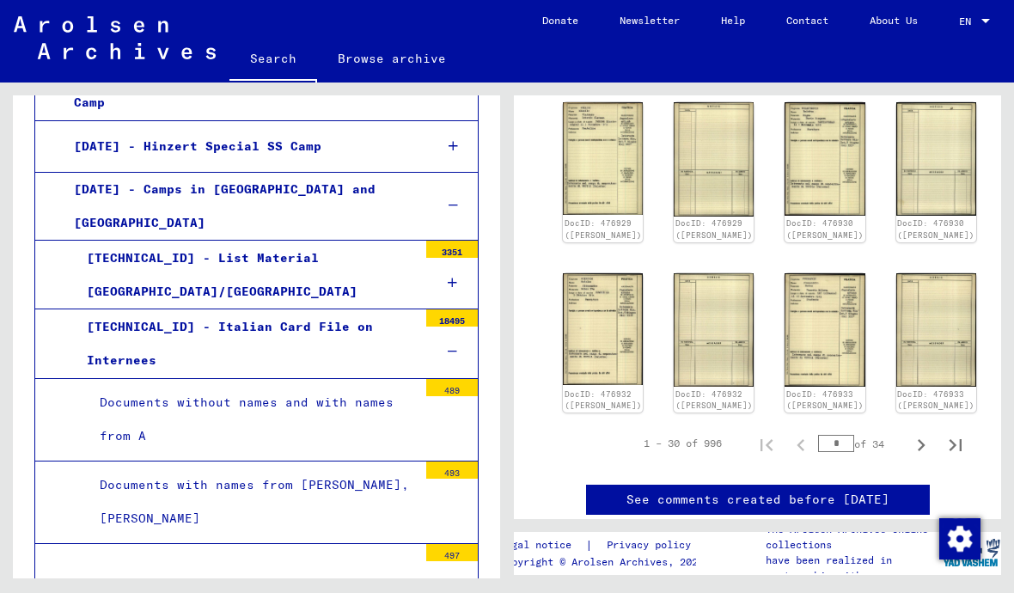
click at [448, 277] on icon at bounding box center [452, 283] width 9 height 12
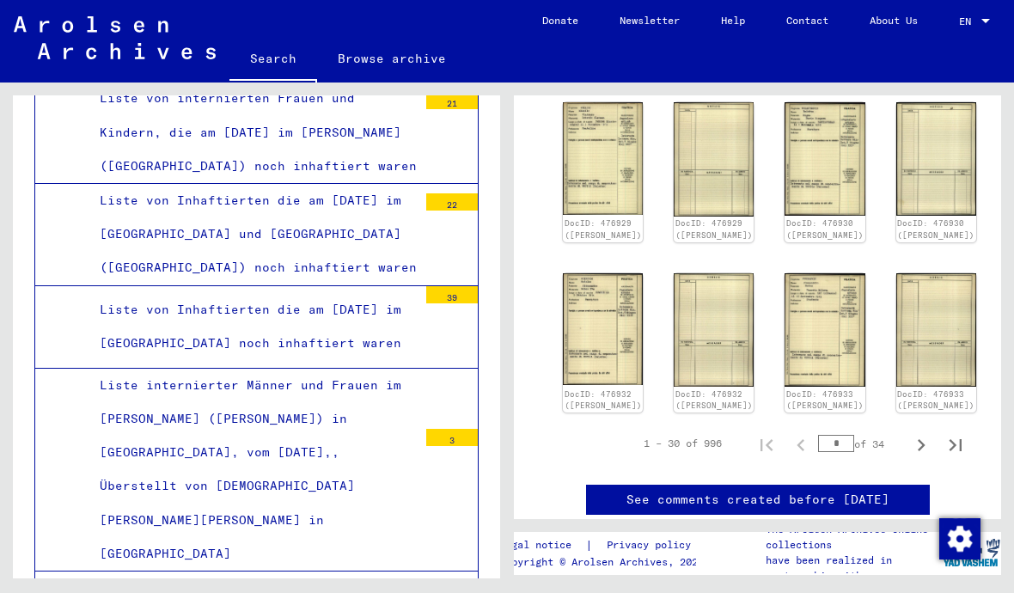
scroll to position [3390, 0]
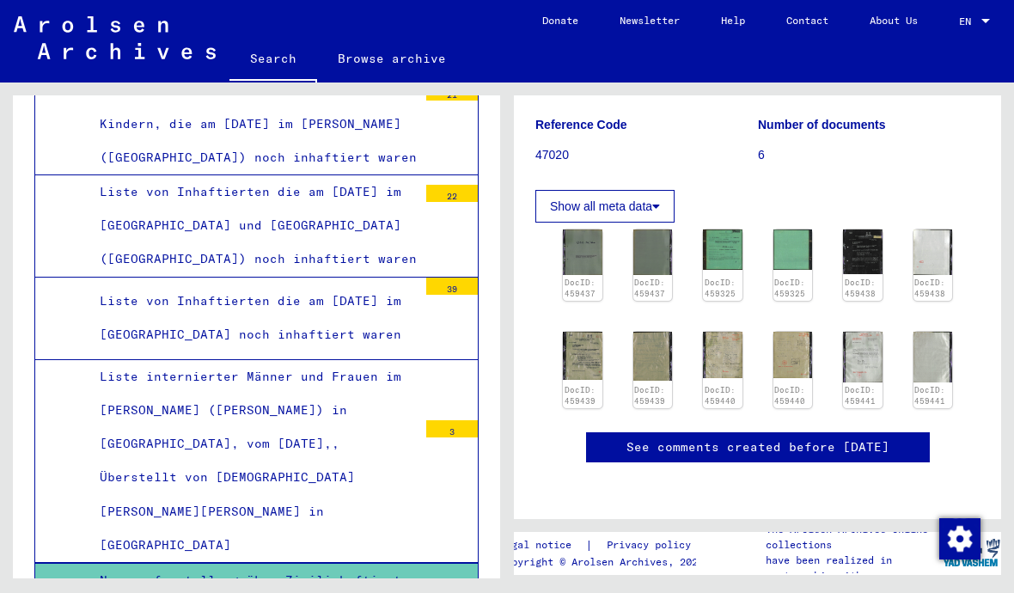
scroll to position [326, 0]
click at [598, 332] on img at bounding box center [583, 356] width 40 height 48
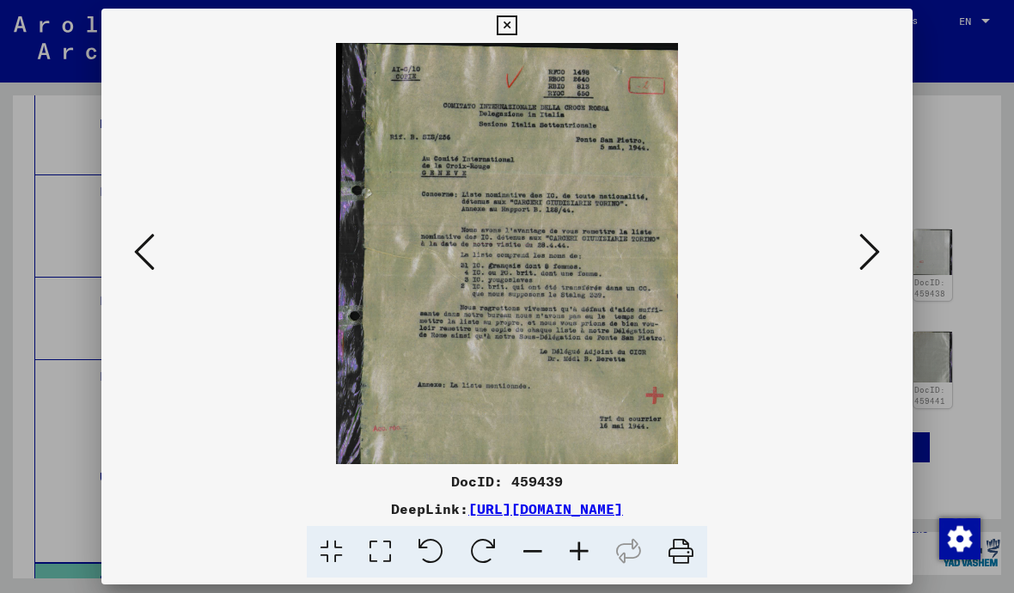
click at [869, 258] on icon at bounding box center [869, 251] width 21 height 41
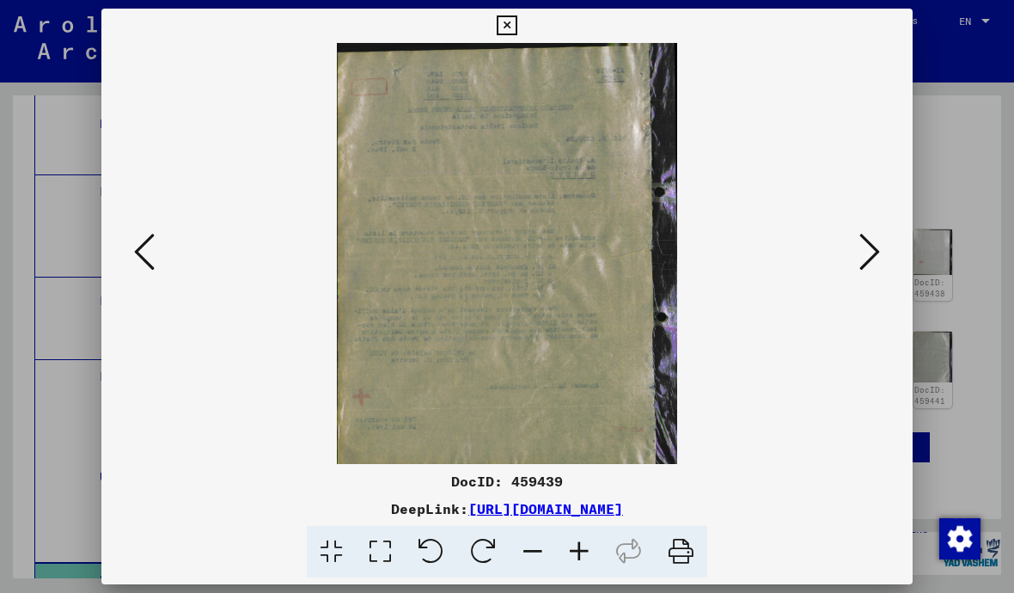
click at [872, 249] on icon at bounding box center [869, 251] width 21 height 41
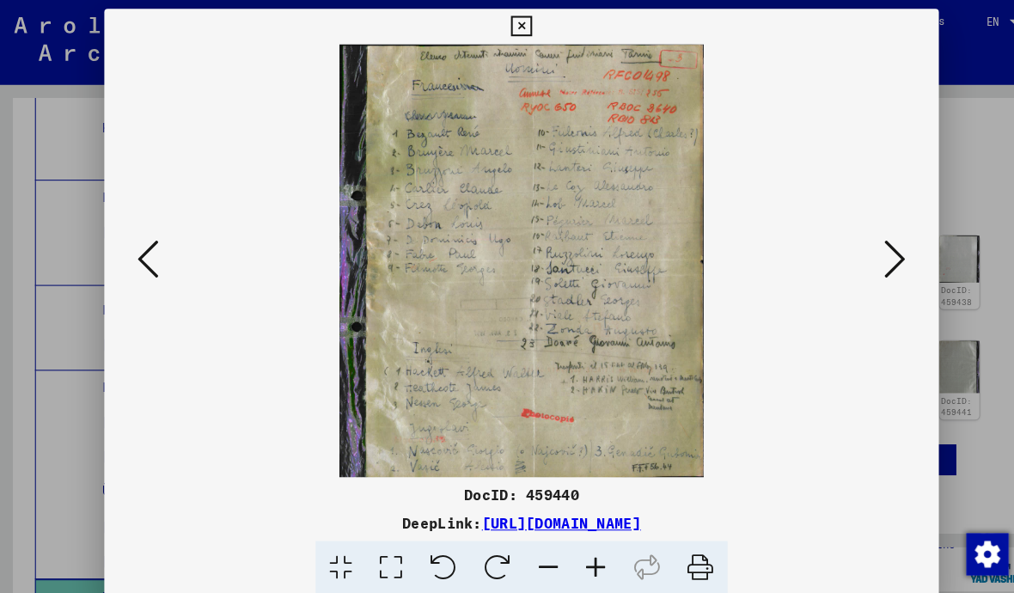
click at [868, 247] on icon at bounding box center [869, 251] width 21 height 41
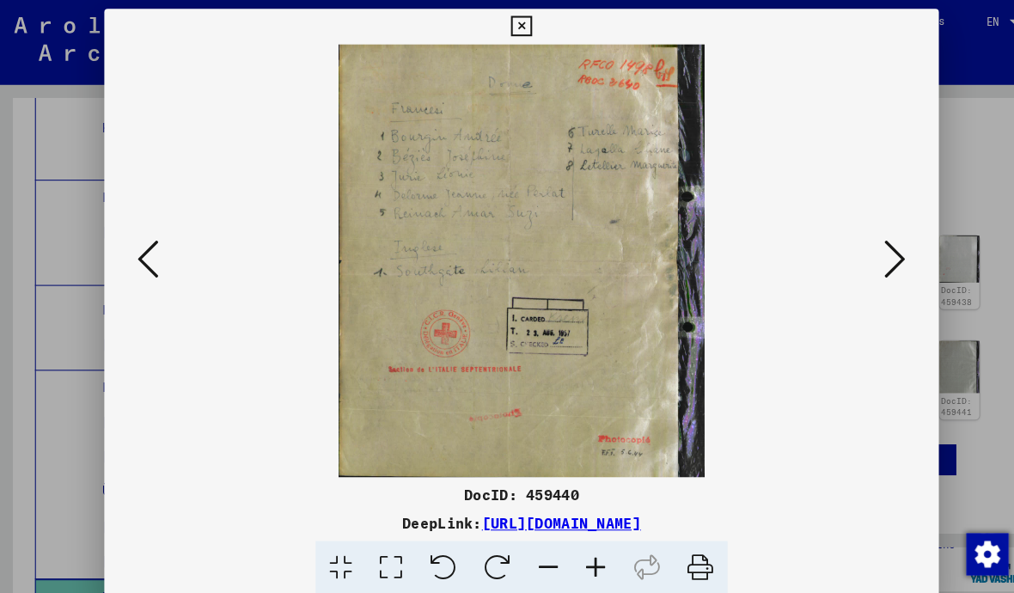
click at [870, 255] on icon at bounding box center [869, 251] width 21 height 41
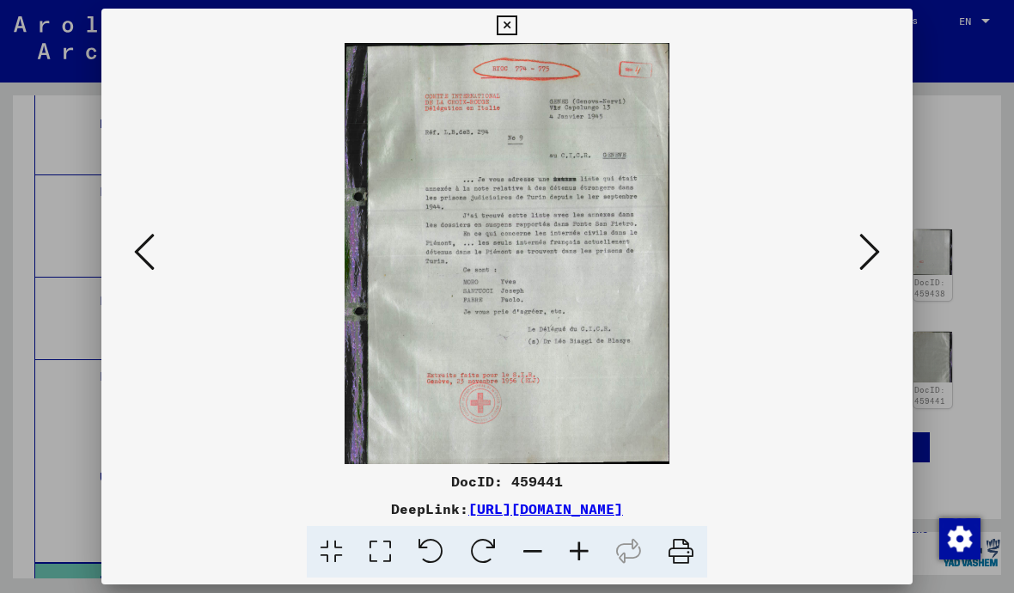
click at [863, 247] on icon at bounding box center [869, 251] width 21 height 41
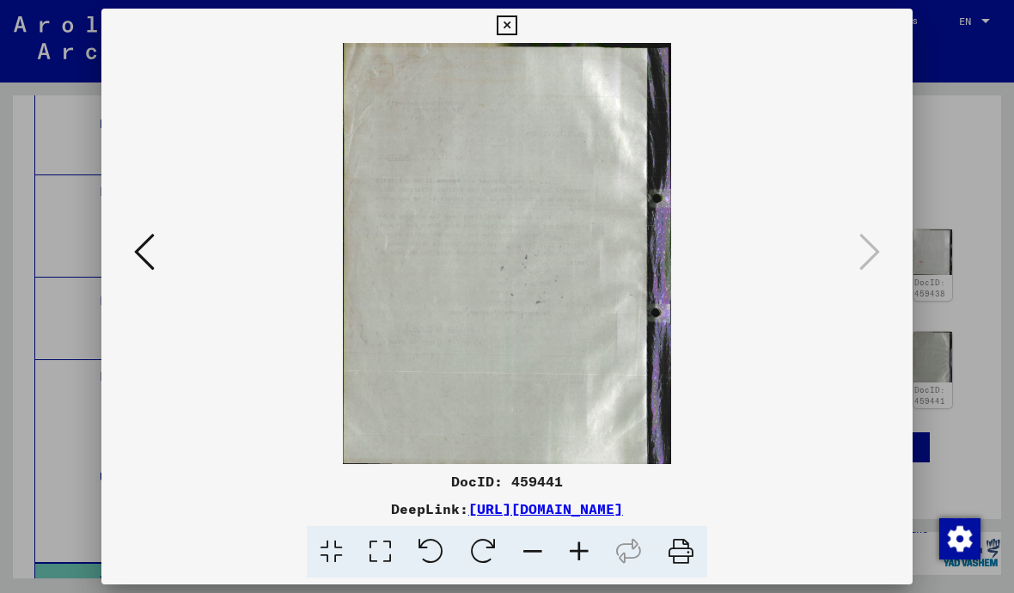
click at [522, 14] on button at bounding box center [506, 26] width 30 height 34
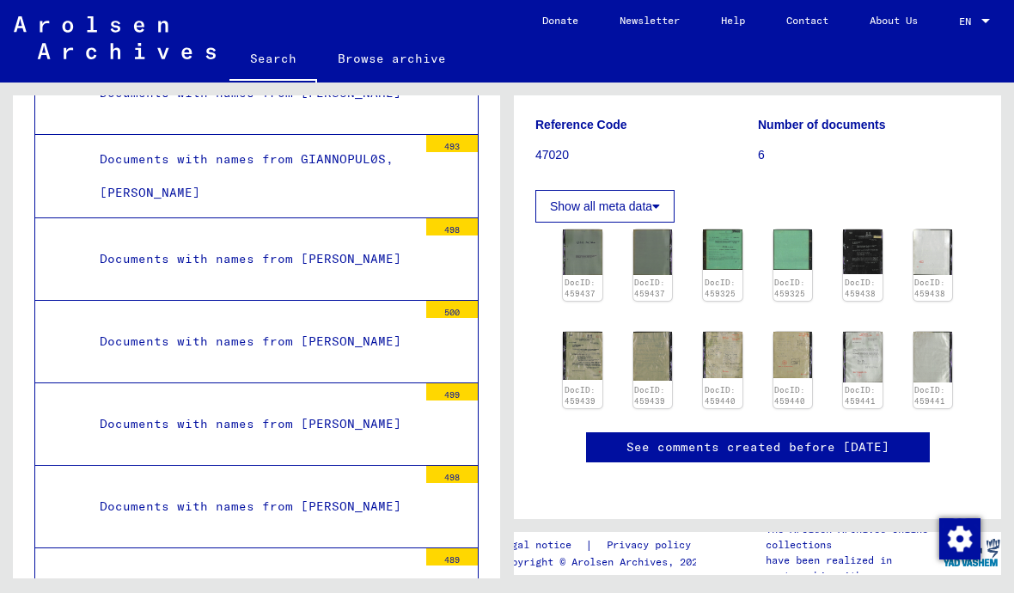
scroll to position [12765, 0]
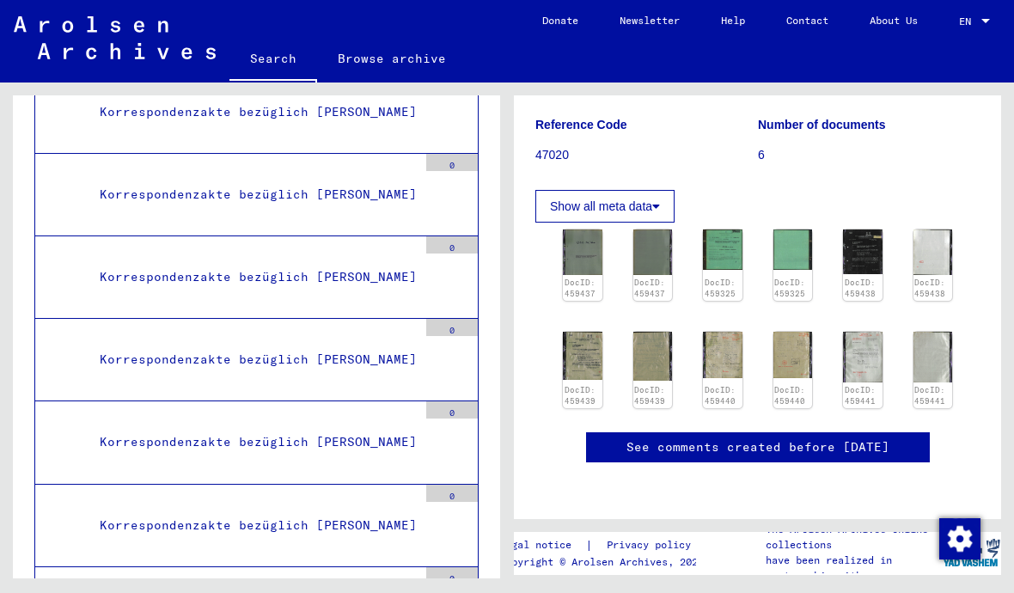
scroll to position [167192, 0]
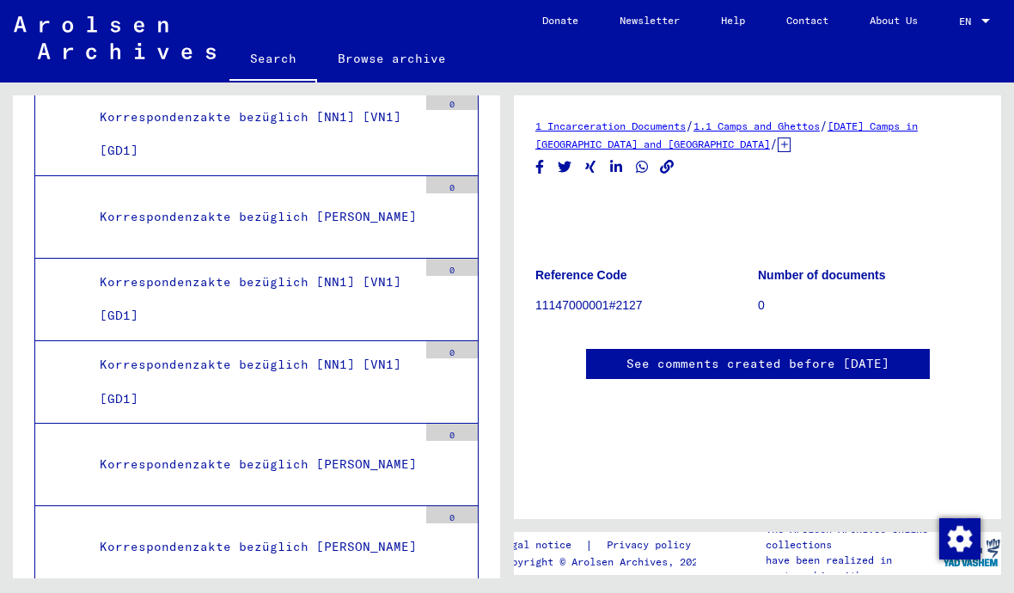
scroll to position [199725, 0]
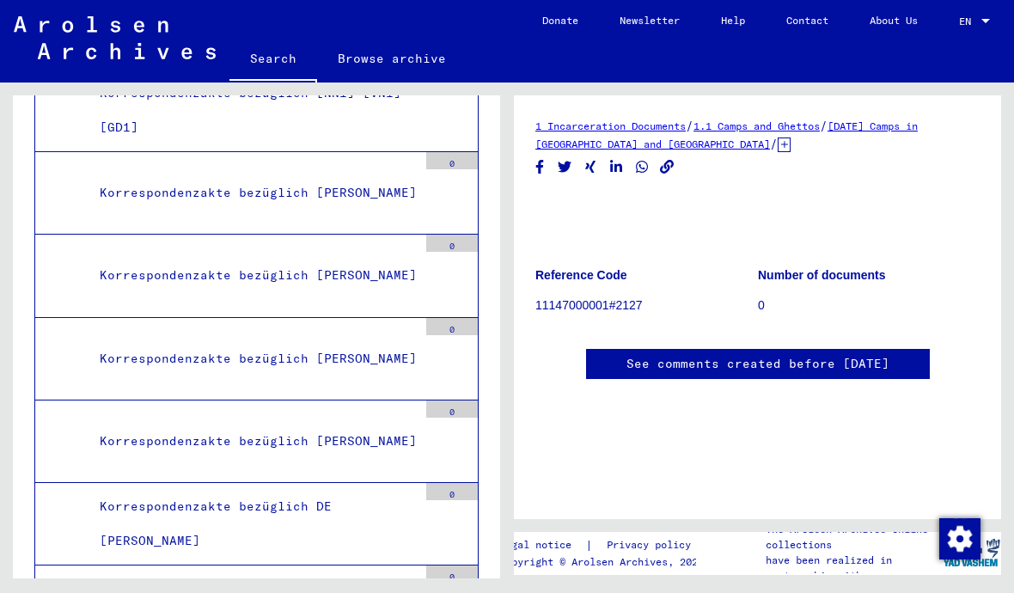
scroll to position [199995, 0]
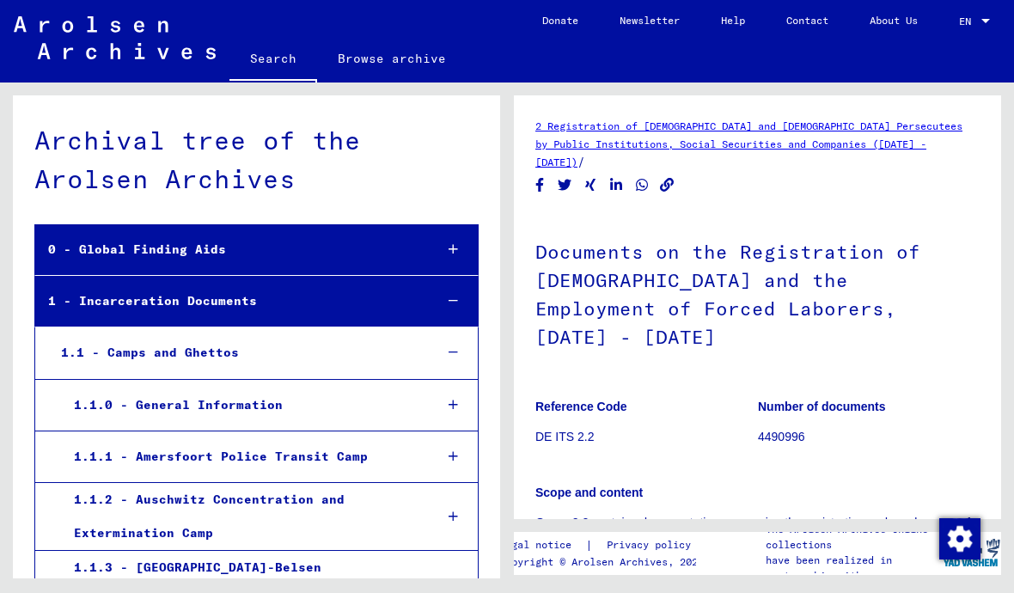
click at [263, 168] on div "Archival tree of the Arolsen Archives" at bounding box center [256, 159] width 444 height 77
click at [278, 52] on link "Search" at bounding box center [273, 60] width 88 height 45
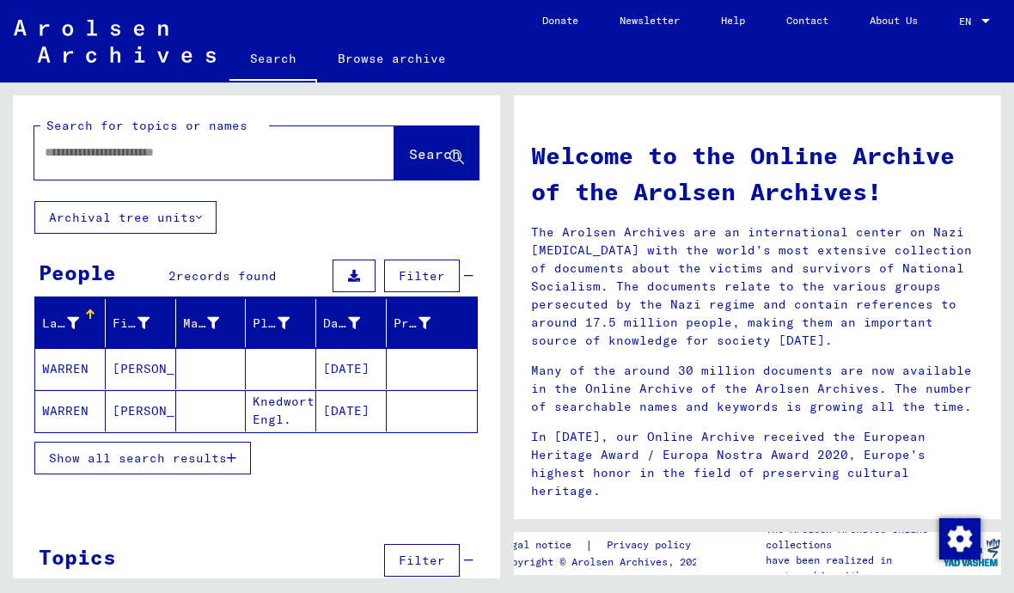
click at [210, 157] on input "text" at bounding box center [194, 152] width 298 height 18
click at [249, 151] on input "text" at bounding box center [194, 152] width 298 height 18
type input "**********"
click at [428, 152] on span "Search" at bounding box center [435, 153] width 52 height 17
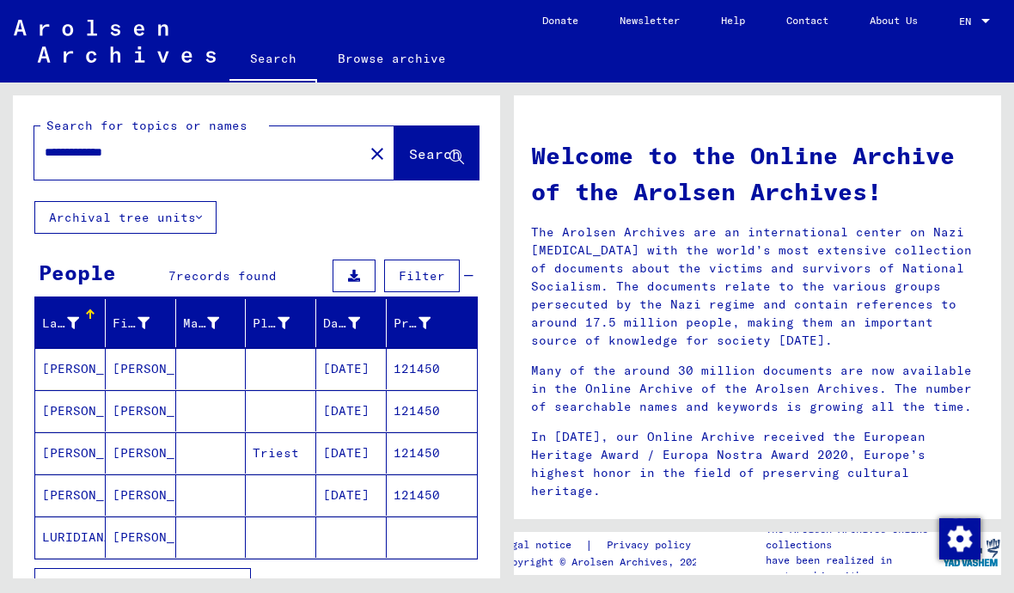
click at [366, 366] on mat-cell "[DATE]" at bounding box center [351, 368] width 70 height 41
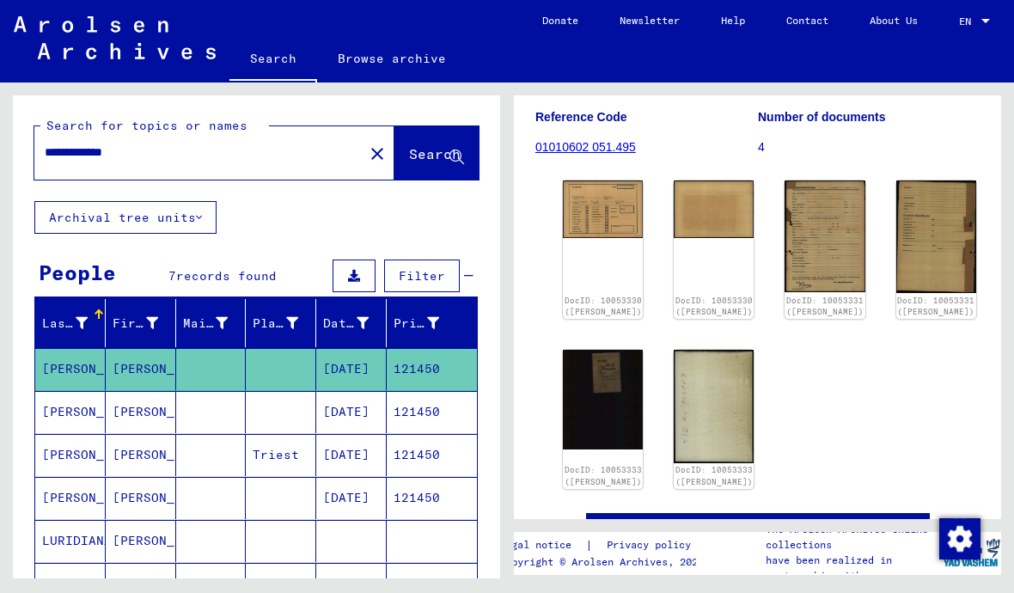
scroll to position [206, 0]
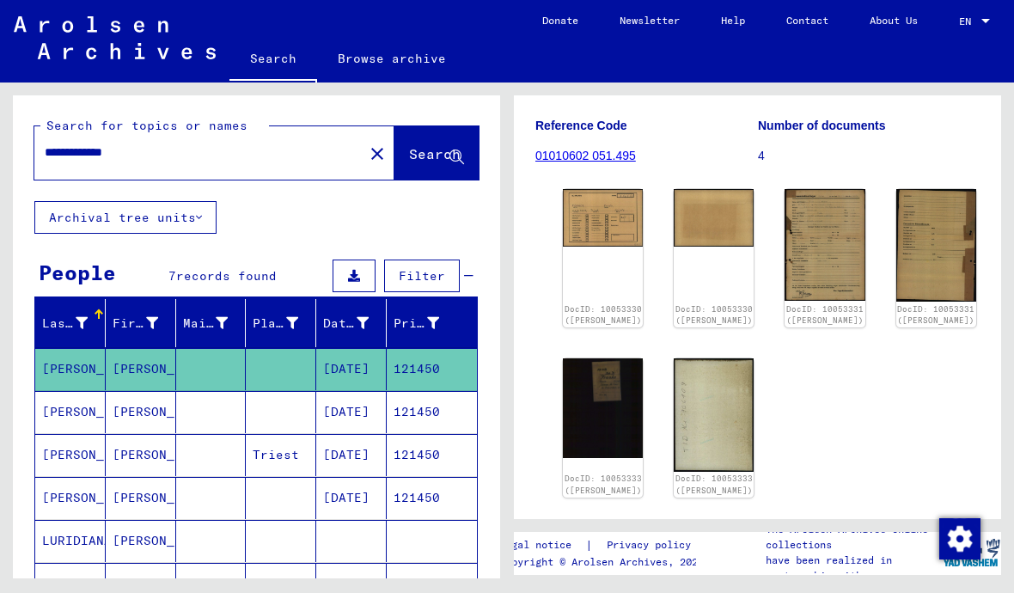
click at [598, 215] on img at bounding box center [603, 218] width 80 height 58
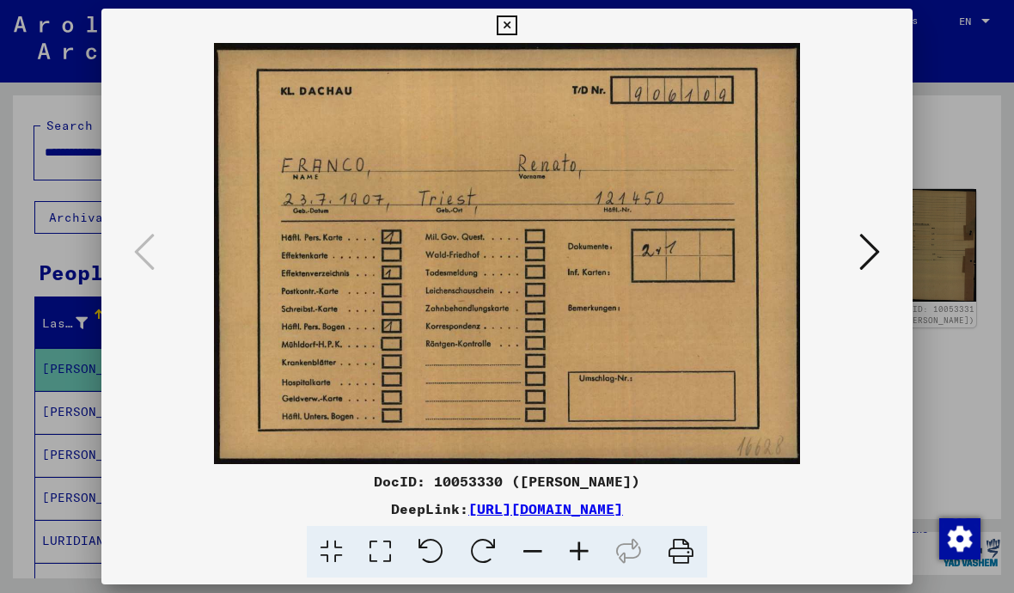
click at [883, 261] on button at bounding box center [869, 253] width 31 height 49
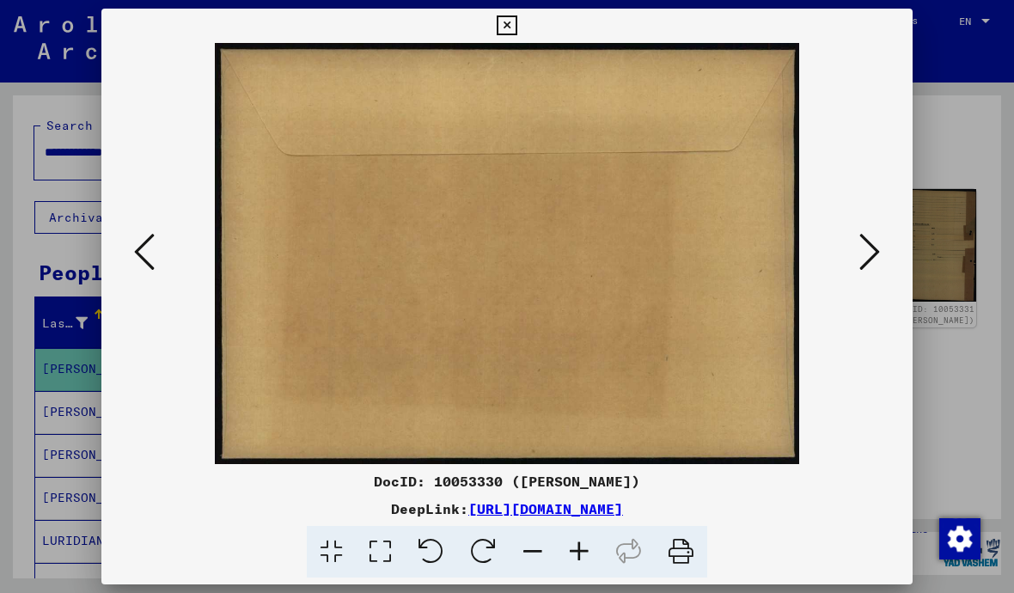
click at [882, 253] on button at bounding box center [869, 253] width 31 height 49
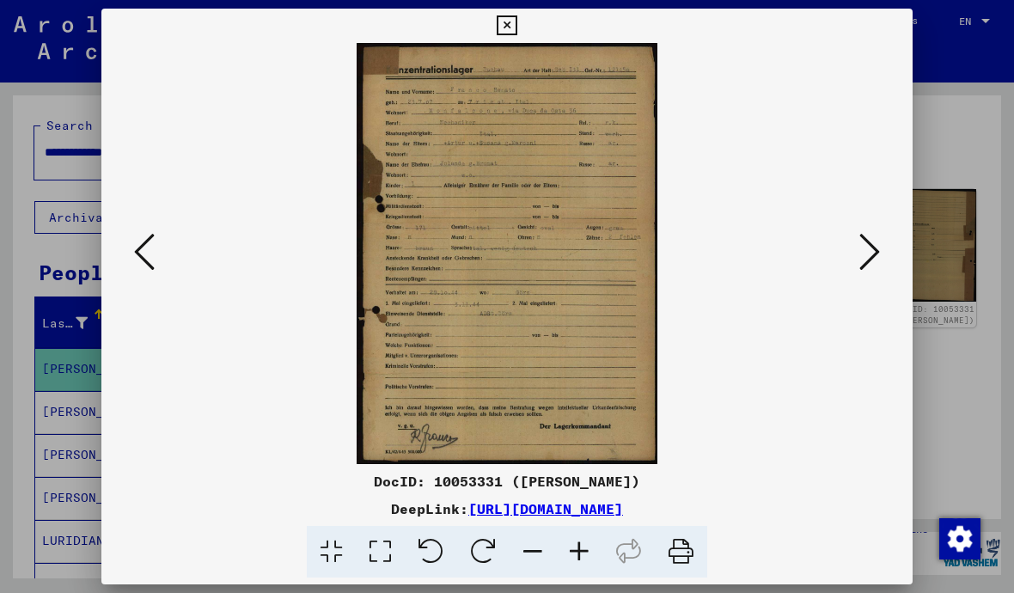
click at [882, 248] on button at bounding box center [869, 253] width 31 height 49
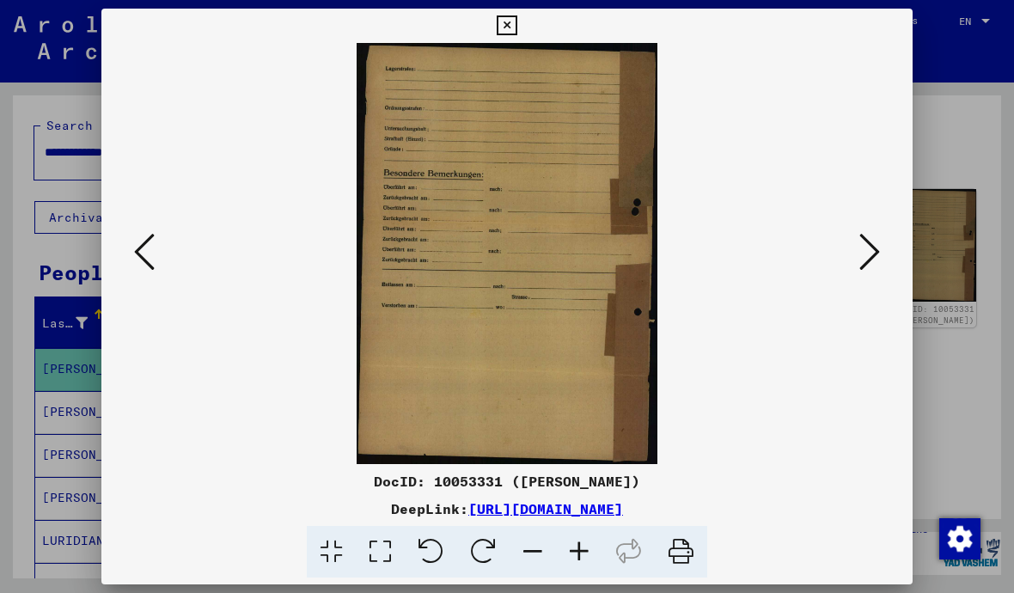
click at [884, 247] on button at bounding box center [869, 253] width 31 height 49
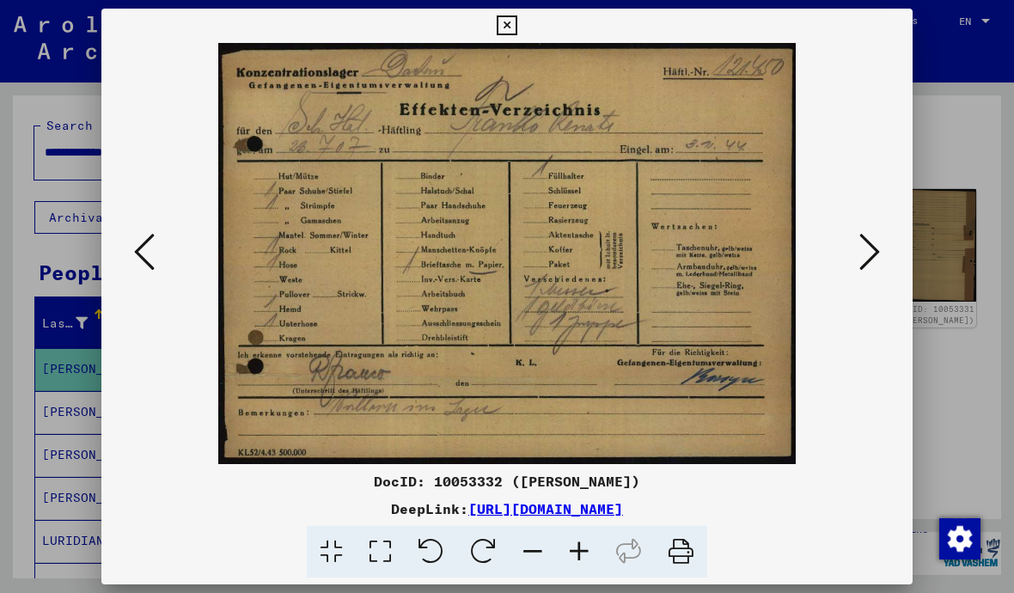
click at [884, 245] on button at bounding box center [869, 253] width 31 height 49
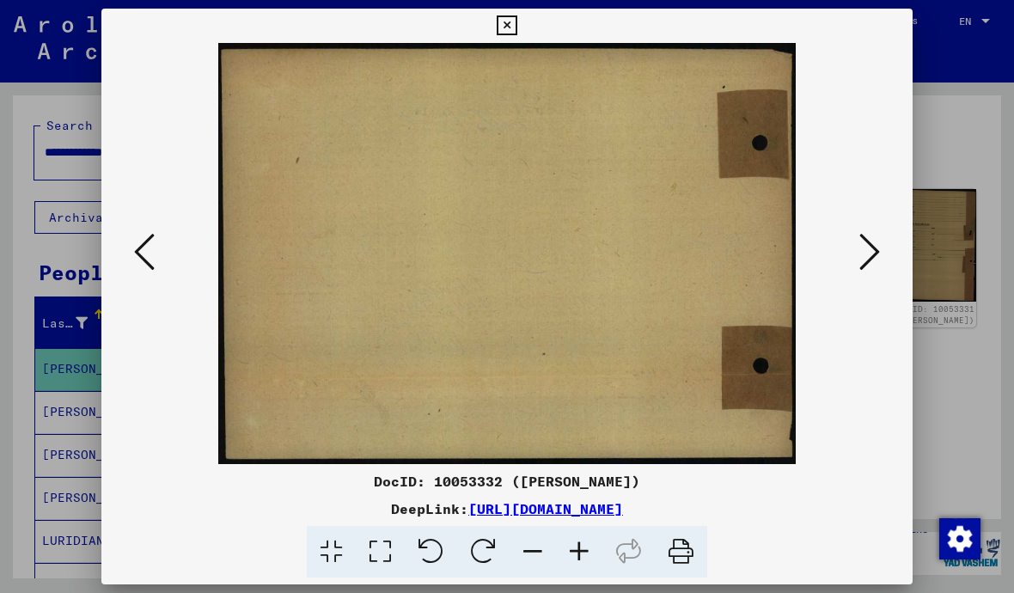
click at [878, 250] on icon at bounding box center [869, 251] width 21 height 41
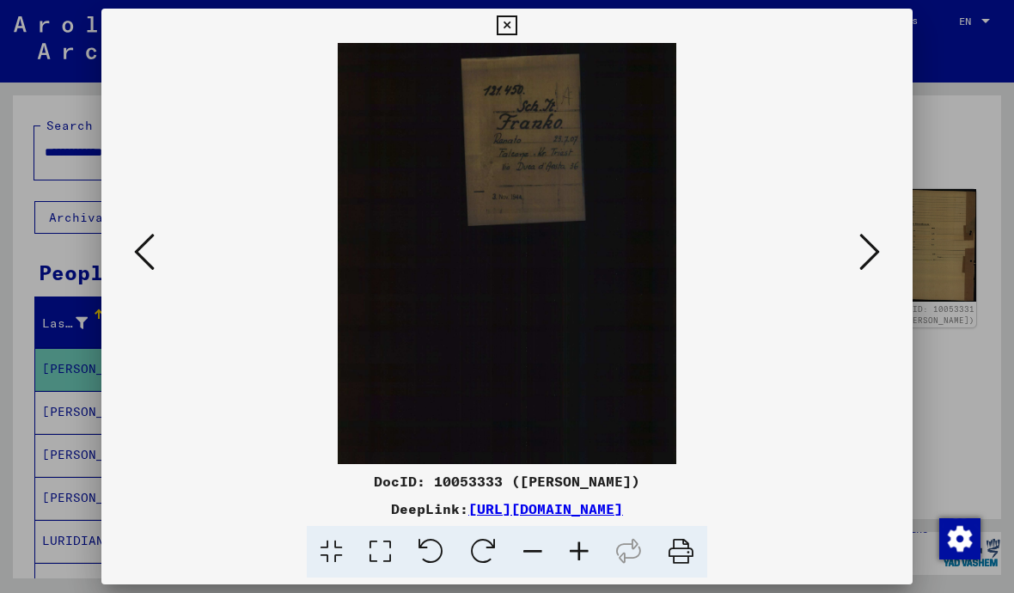
click at [882, 248] on button at bounding box center [869, 253] width 31 height 49
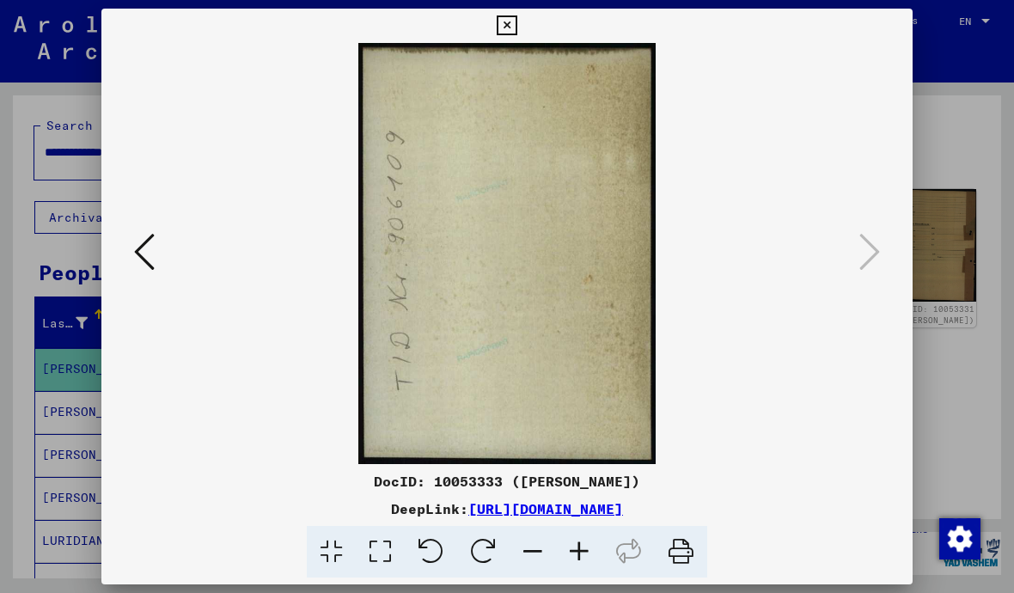
click at [516, 30] on icon at bounding box center [507, 25] width 20 height 21
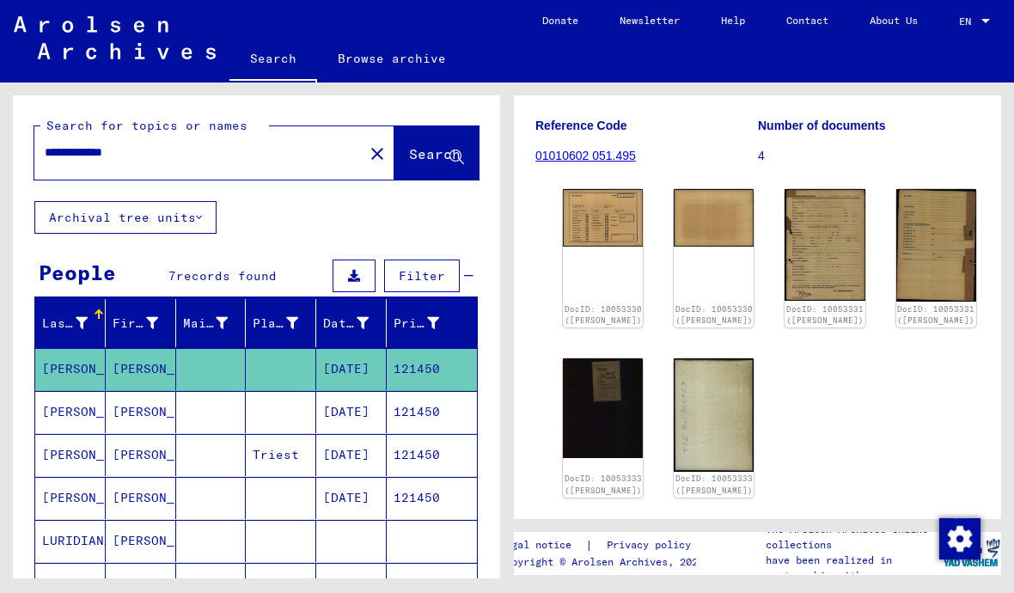
click at [356, 413] on mat-cell "[DATE]" at bounding box center [351, 412] width 70 height 42
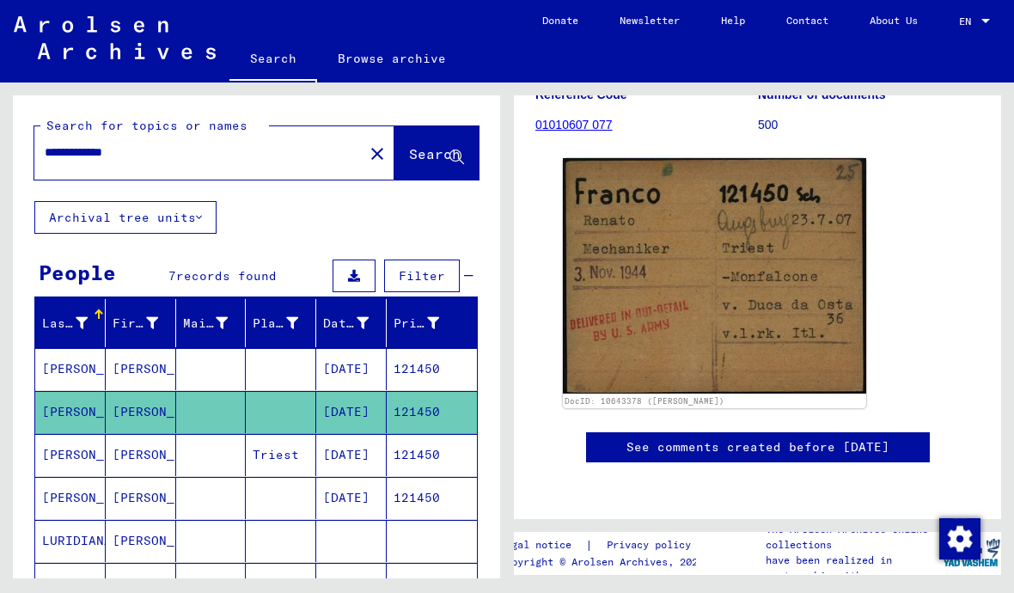
scroll to position [323, 0]
click at [708, 230] on img at bounding box center [714, 275] width 303 height 235
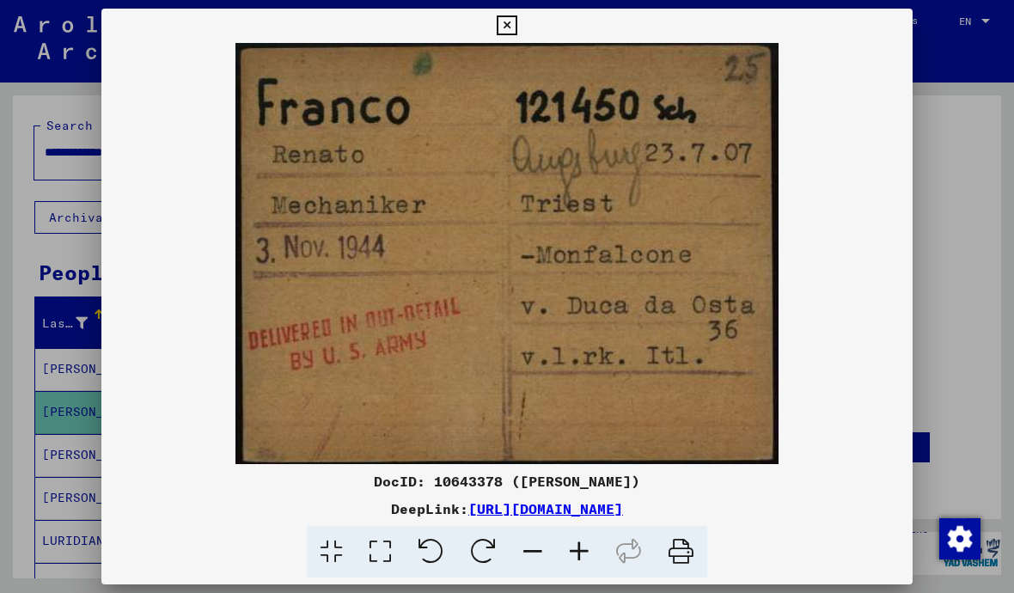
click at [516, 23] on icon at bounding box center [507, 25] width 20 height 21
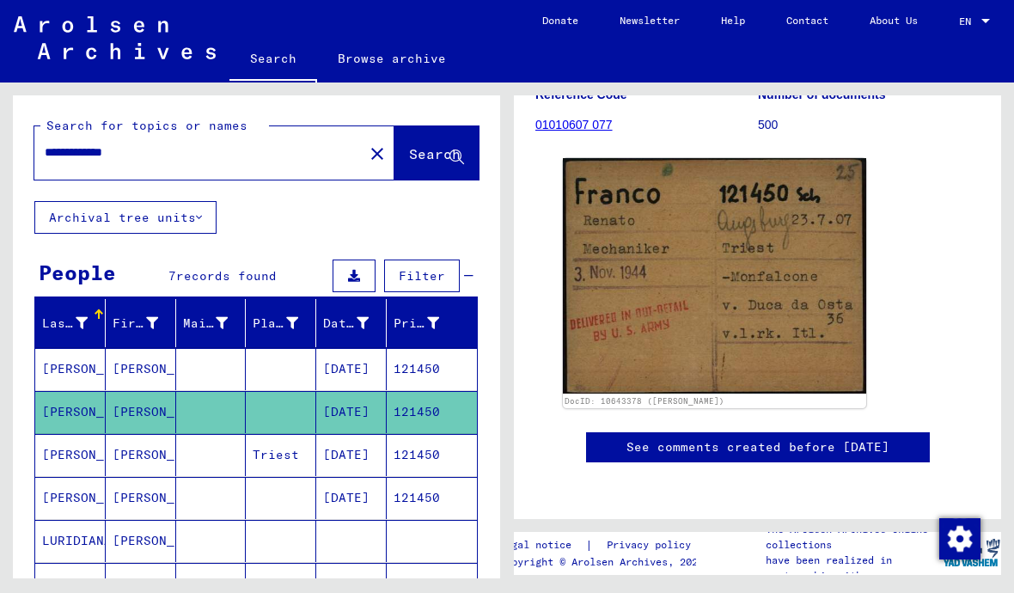
click at [361, 458] on mat-cell "[DATE]" at bounding box center [351, 455] width 70 height 42
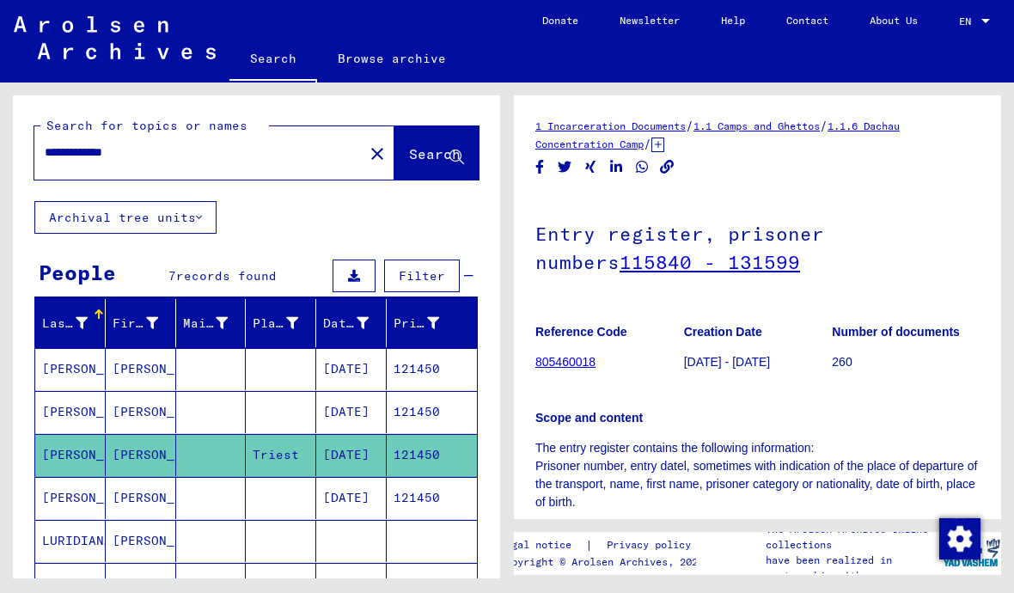
click at [655, 264] on link "115840 - 131599" at bounding box center [709, 262] width 180 height 24
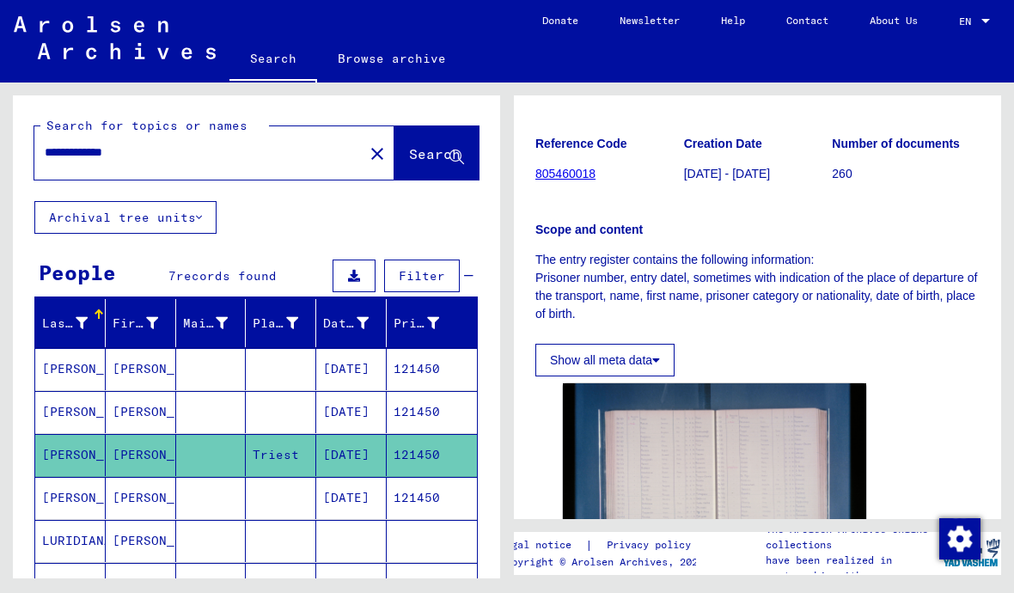
scroll to position [222, 0]
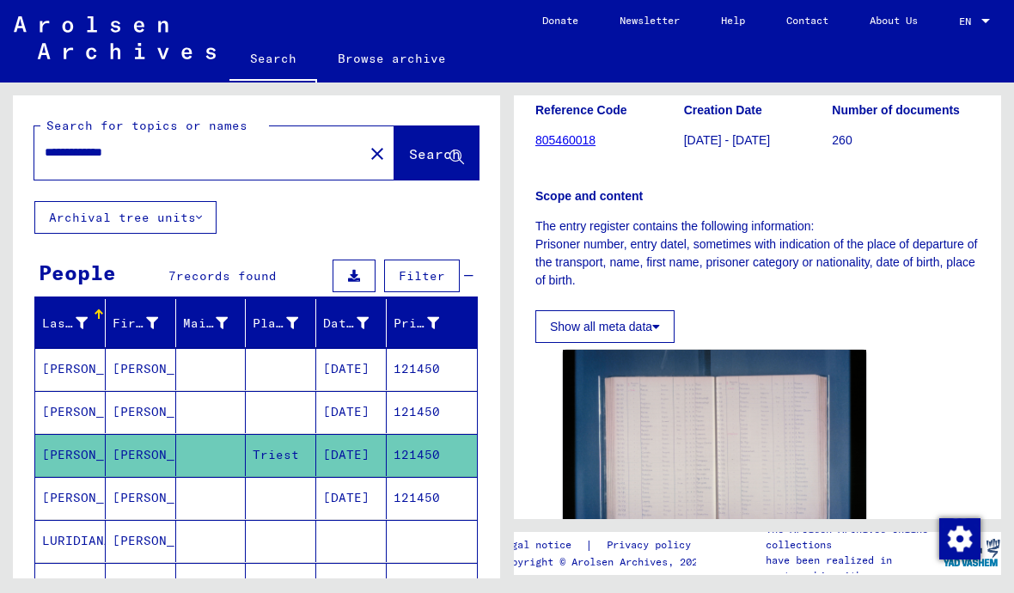
click at [697, 445] on img at bounding box center [714, 451] width 303 height 202
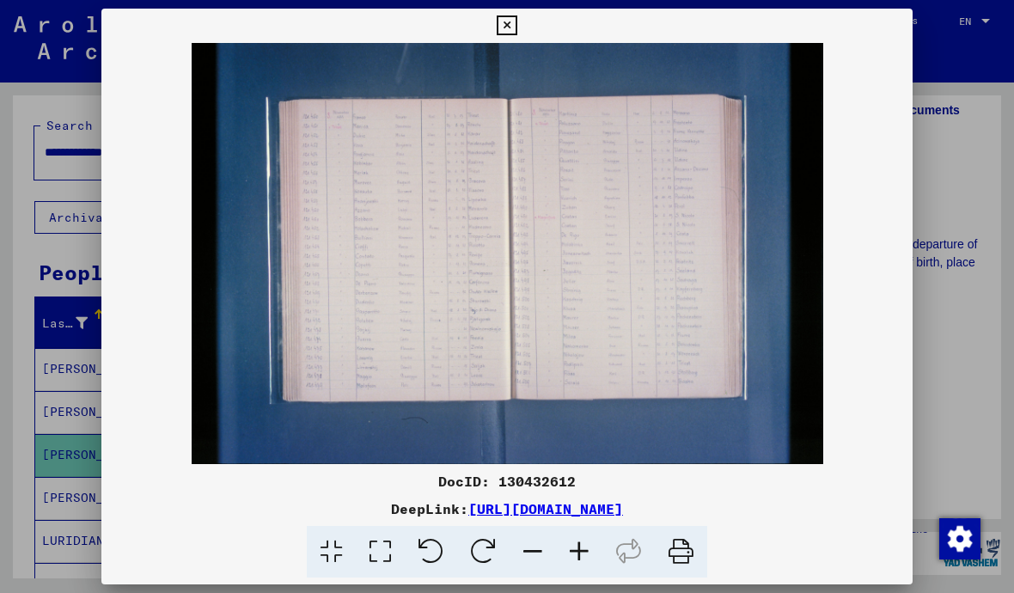
click at [516, 17] on icon at bounding box center [507, 25] width 20 height 21
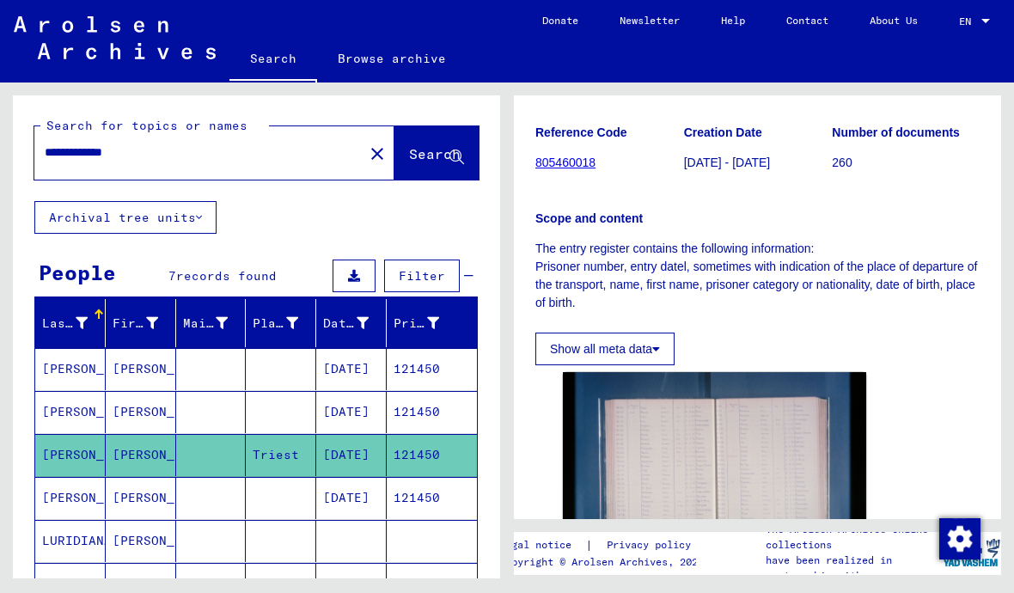
scroll to position [197, 0]
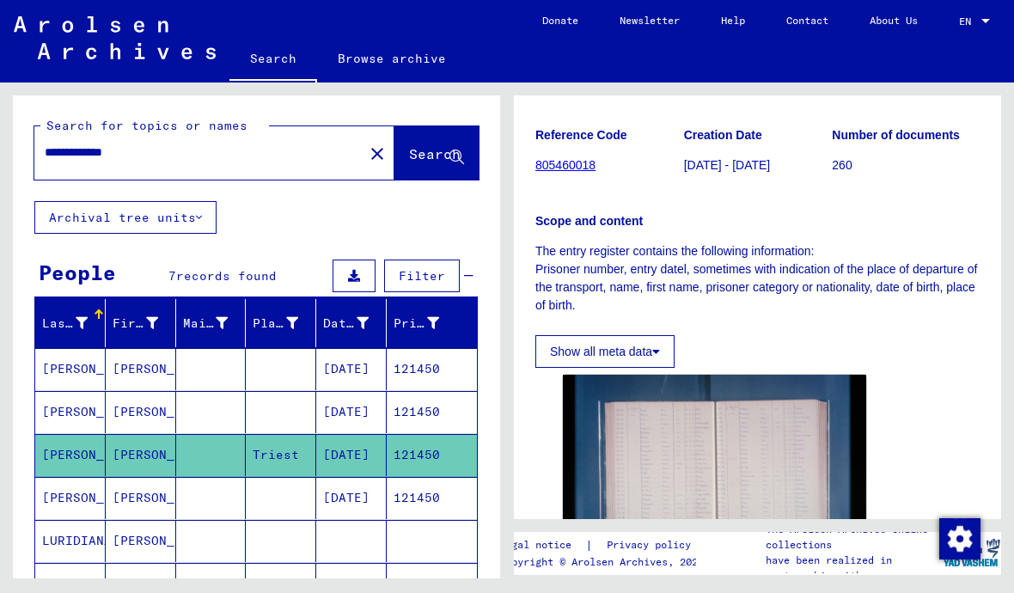
click at [644, 350] on button "Show all meta data" at bounding box center [604, 351] width 139 height 33
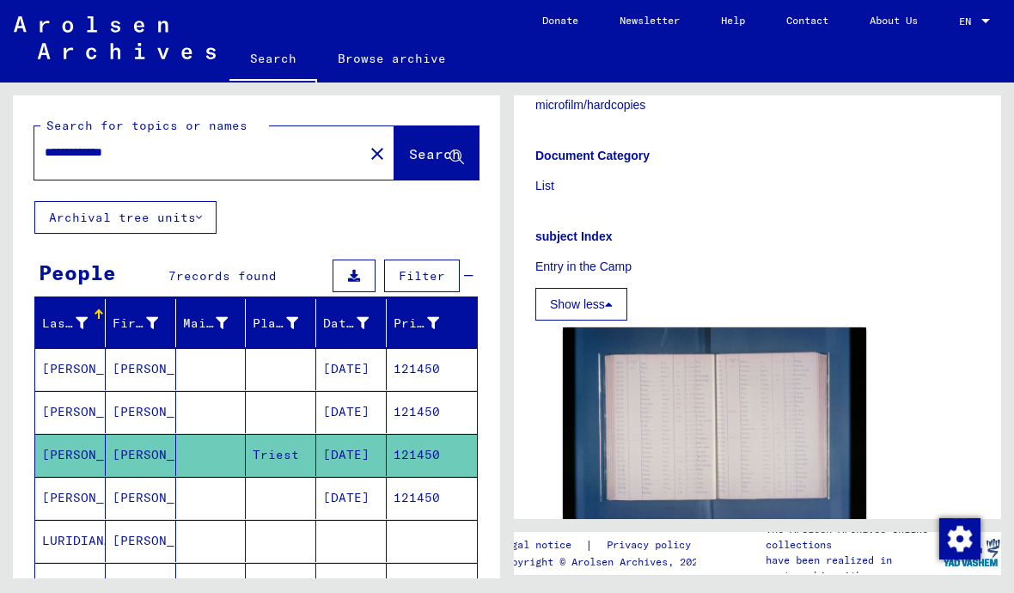
scroll to position [828, 0]
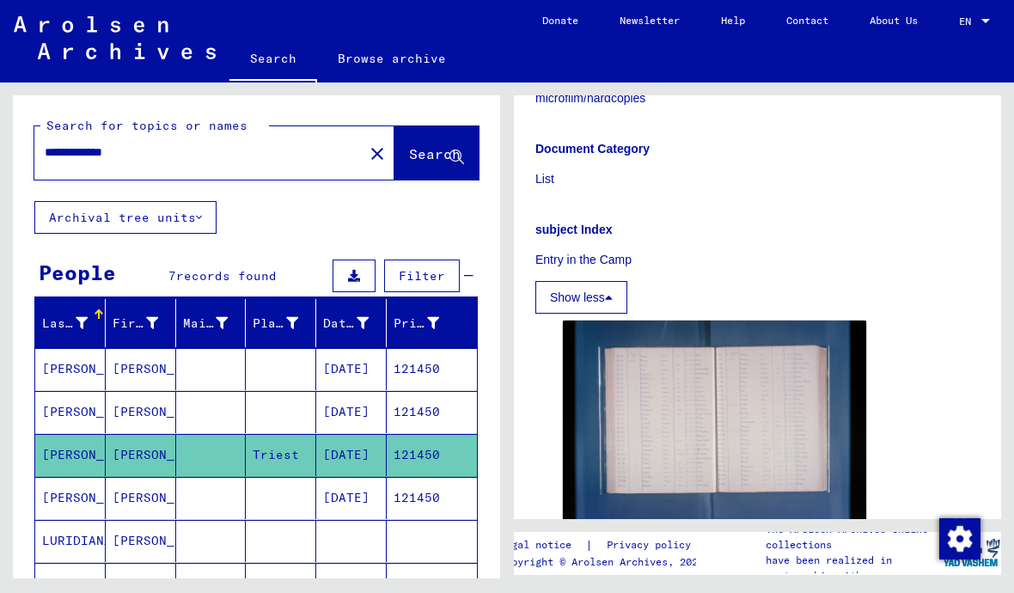
click at [703, 418] on img at bounding box center [714, 421] width 303 height 202
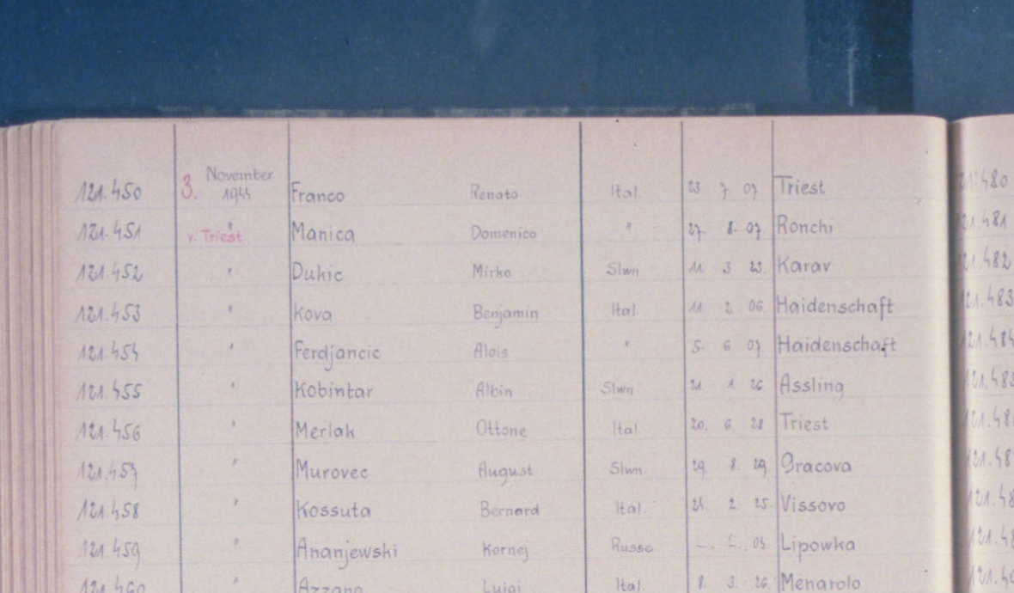
click at [101, 43] on img at bounding box center [506, 253] width 811 height 421
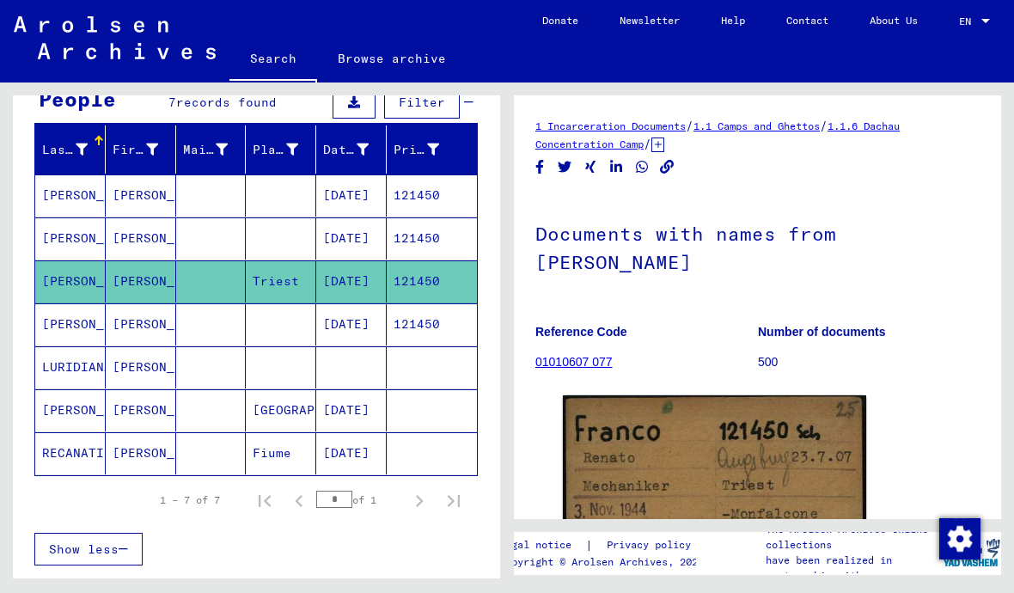
scroll to position [168, 0]
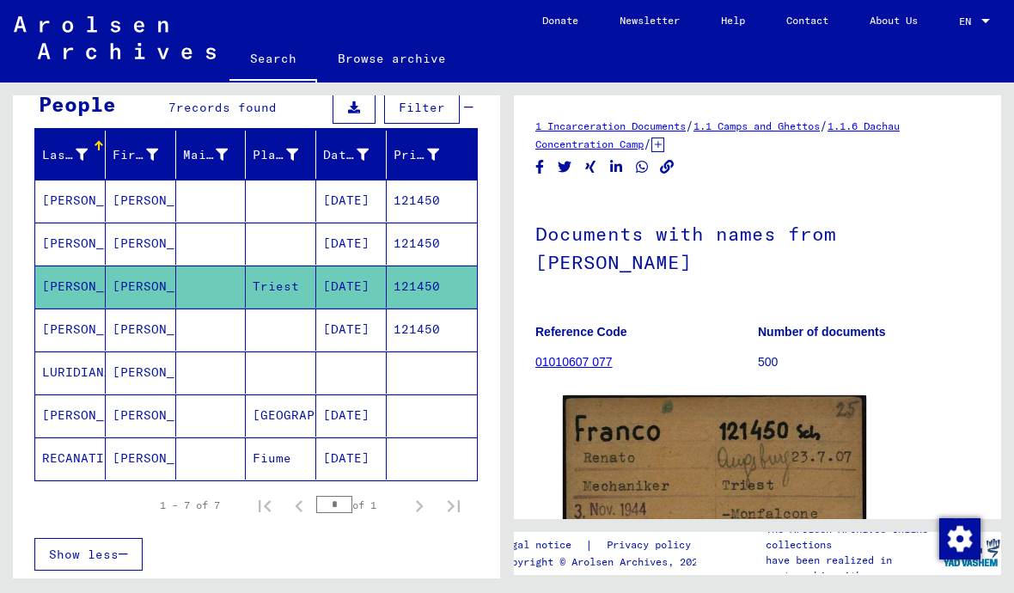
click at [393, 329] on mat-cell "121450" at bounding box center [432, 329] width 90 height 42
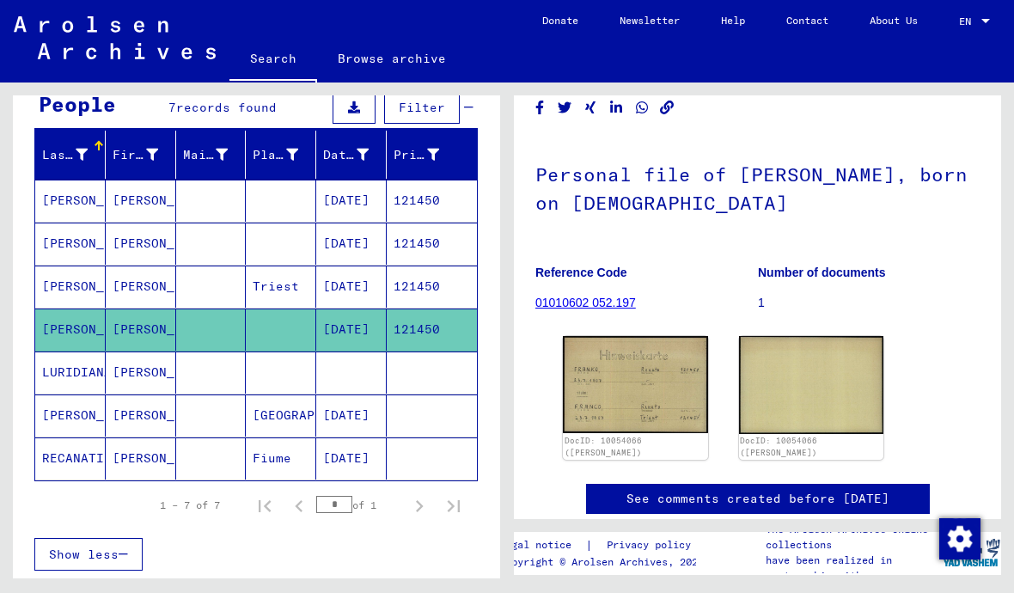
scroll to position [68, 0]
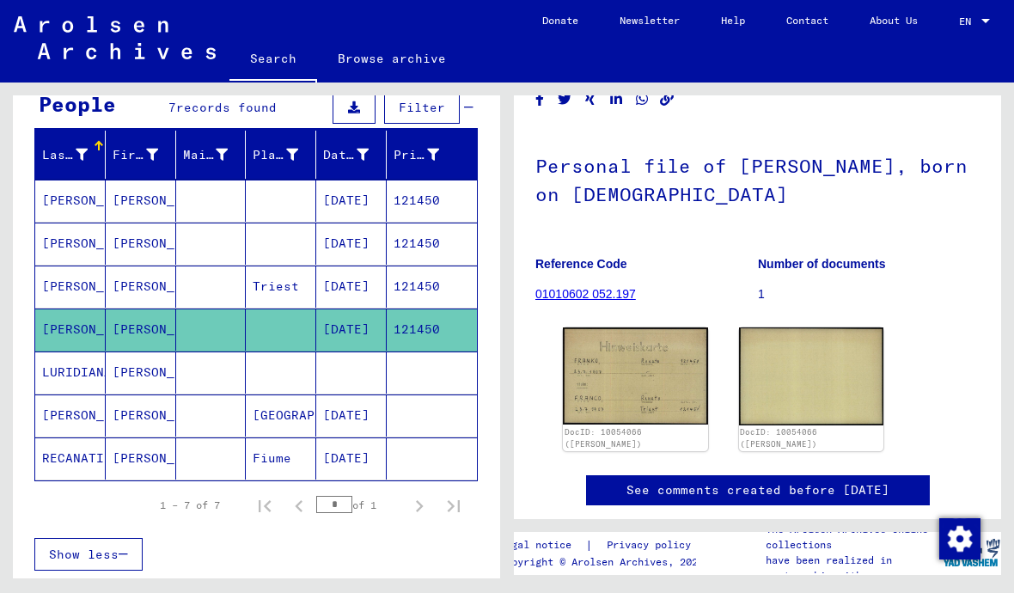
click at [656, 385] on img at bounding box center [635, 375] width 145 height 97
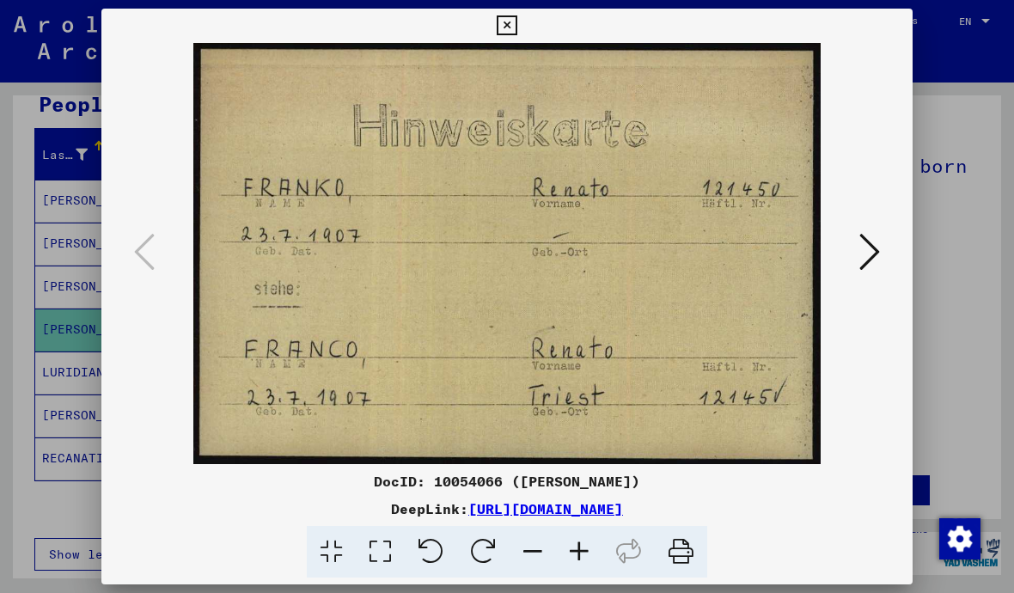
click at [876, 248] on icon at bounding box center [869, 251] width 21 height 41
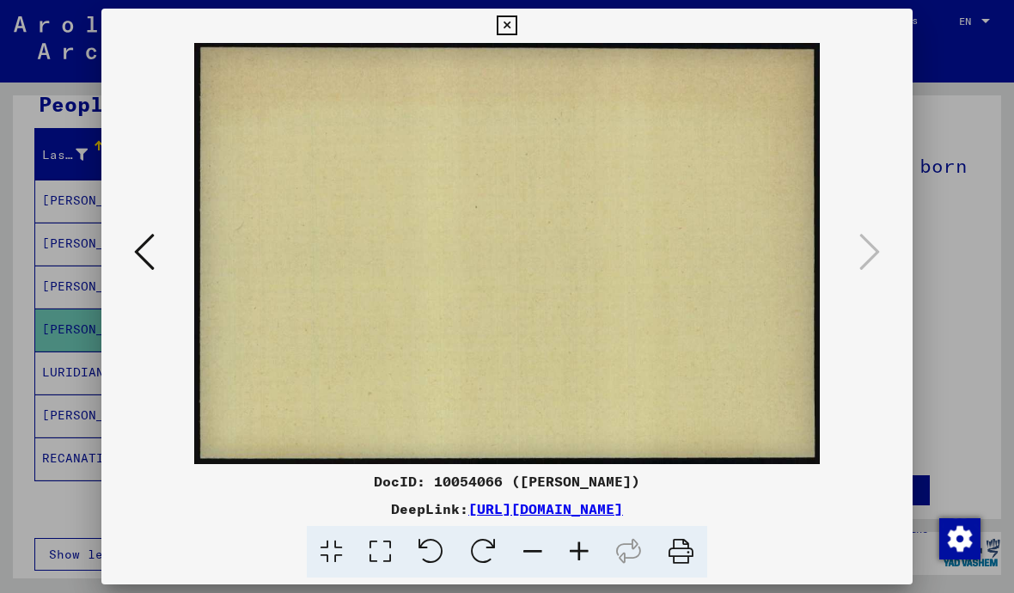
click at [143, 257] on icon at bounding box center [144, 251] width 21 height 41
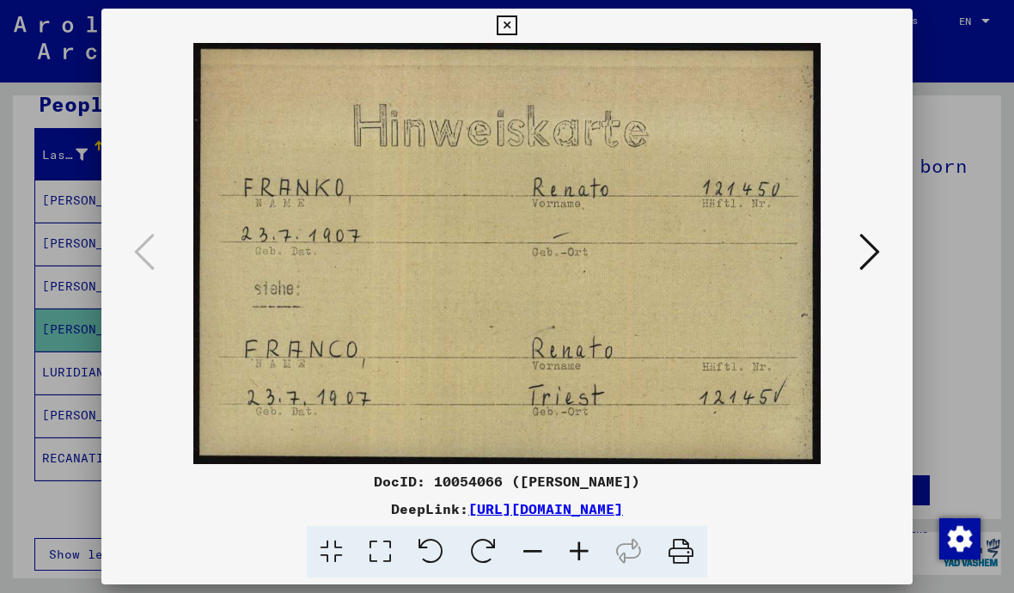
click at [516, 23] on icon at bounding box center [507, 25] width 20 height 21
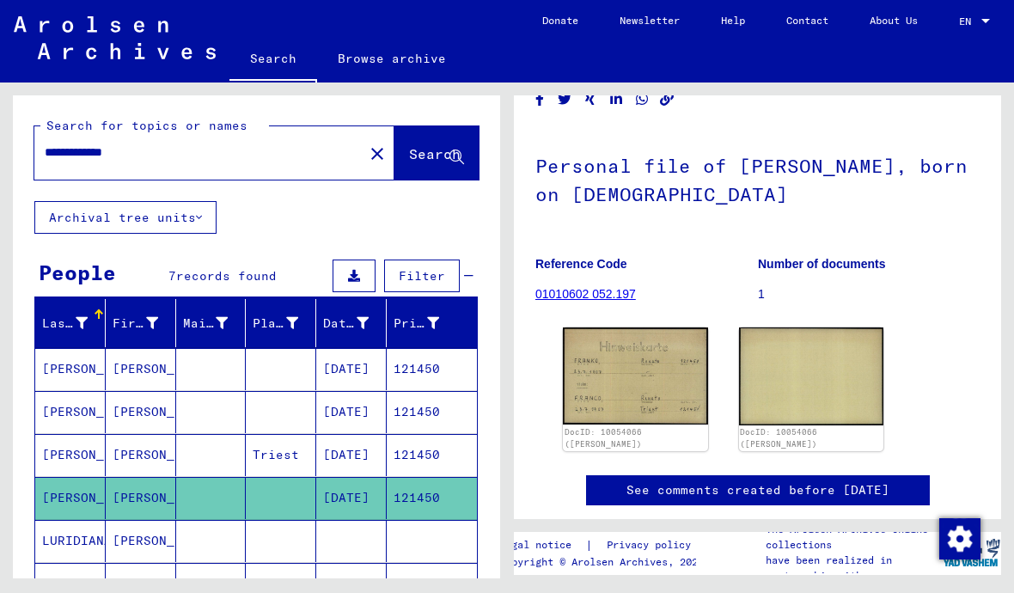
scroll to position [0, 0]
click at [367, 154] on mat-icon "close" at bounding box center [377, 153] width 21 height 21
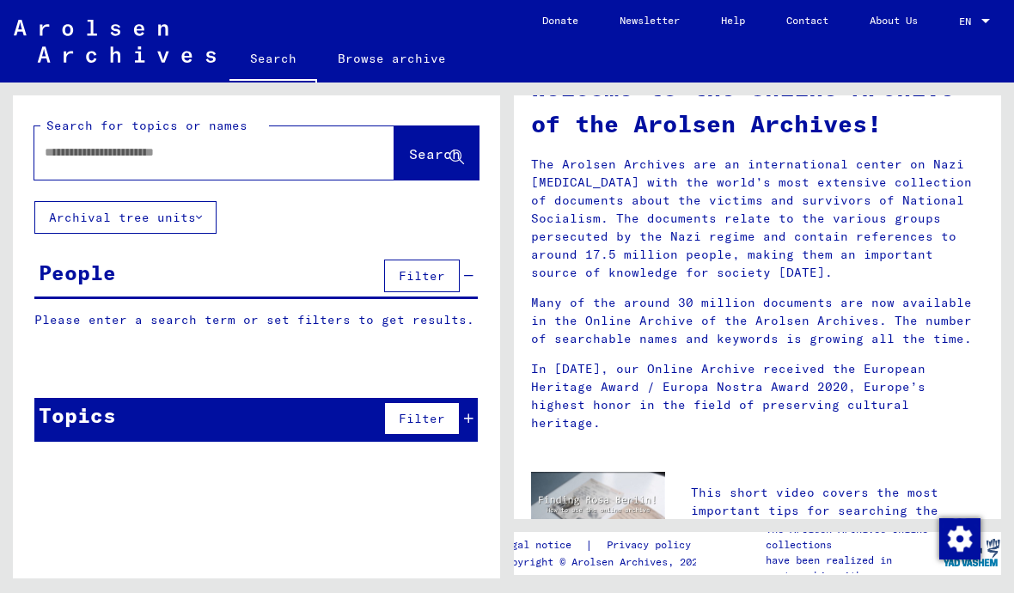
click at [150, 148] on input "text" at bounding box center [194, 152] width 298 height 18
click at [421, 149] on span "Search" at bounding box center [435, 153] width 52 height 17
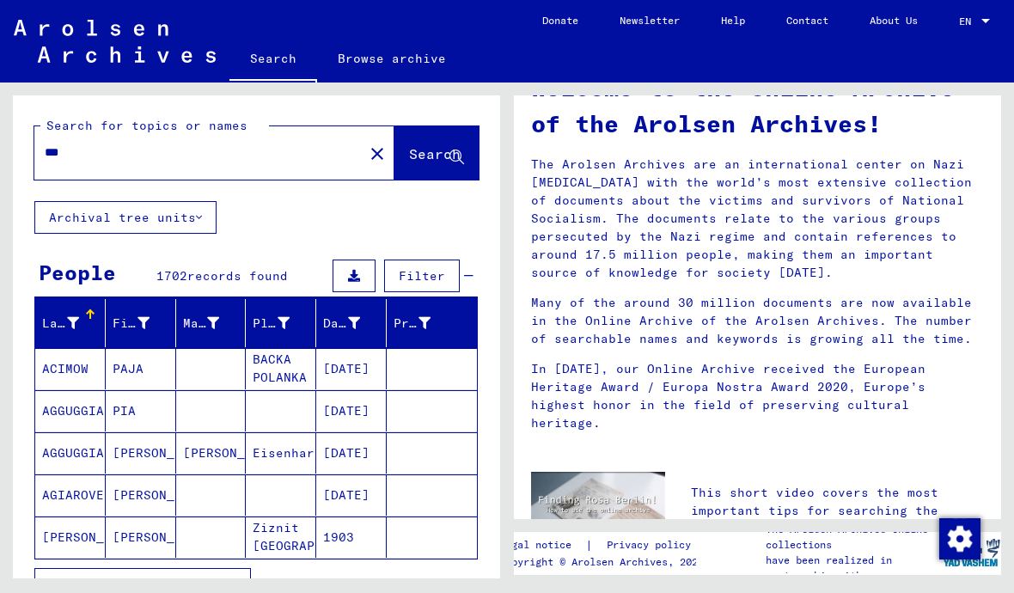
scroll to position [-1, 0]
click at [133, 153] on input "***" at bounding box center [194, 152] width 298 height 18
type input "**********"
click at [441, 154] on span "Search" at bounding box center [435, 153] width 52 height 17
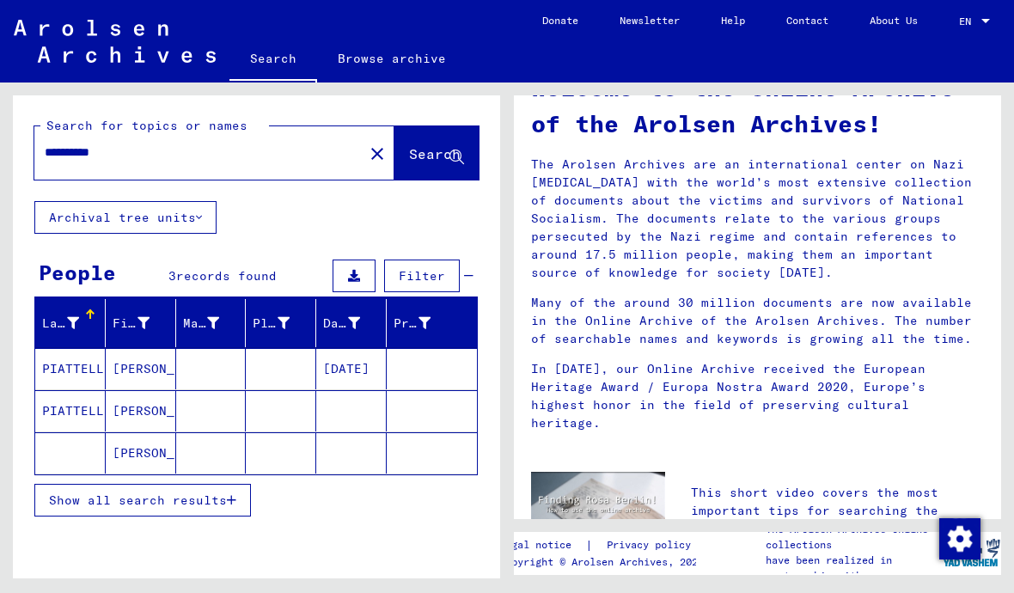
click at [367, 150] on mat-icon "close" at bounding box center [377, 153] width 21 height 21
